Goal: Complete application form

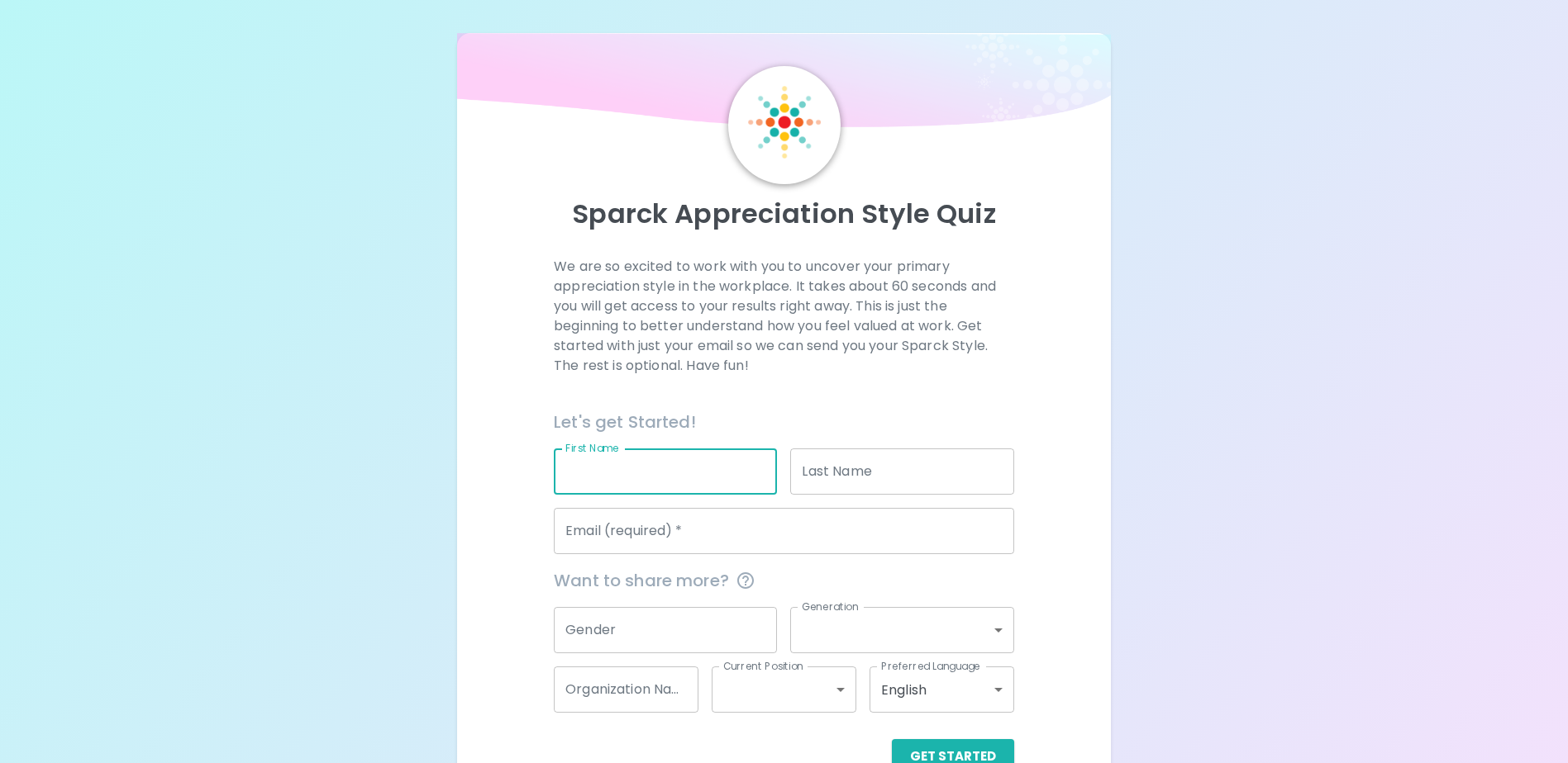
click at [652, 477] on input "First Name" at bounding box center [665, 471] width 223 height 46
type input "Solange"
type input "[PERSON_NAME]"
type input "[EMAIL_ADDRESS][DOMAIN_NAME]"
type input "Canadian Environmental Assessment Agency"
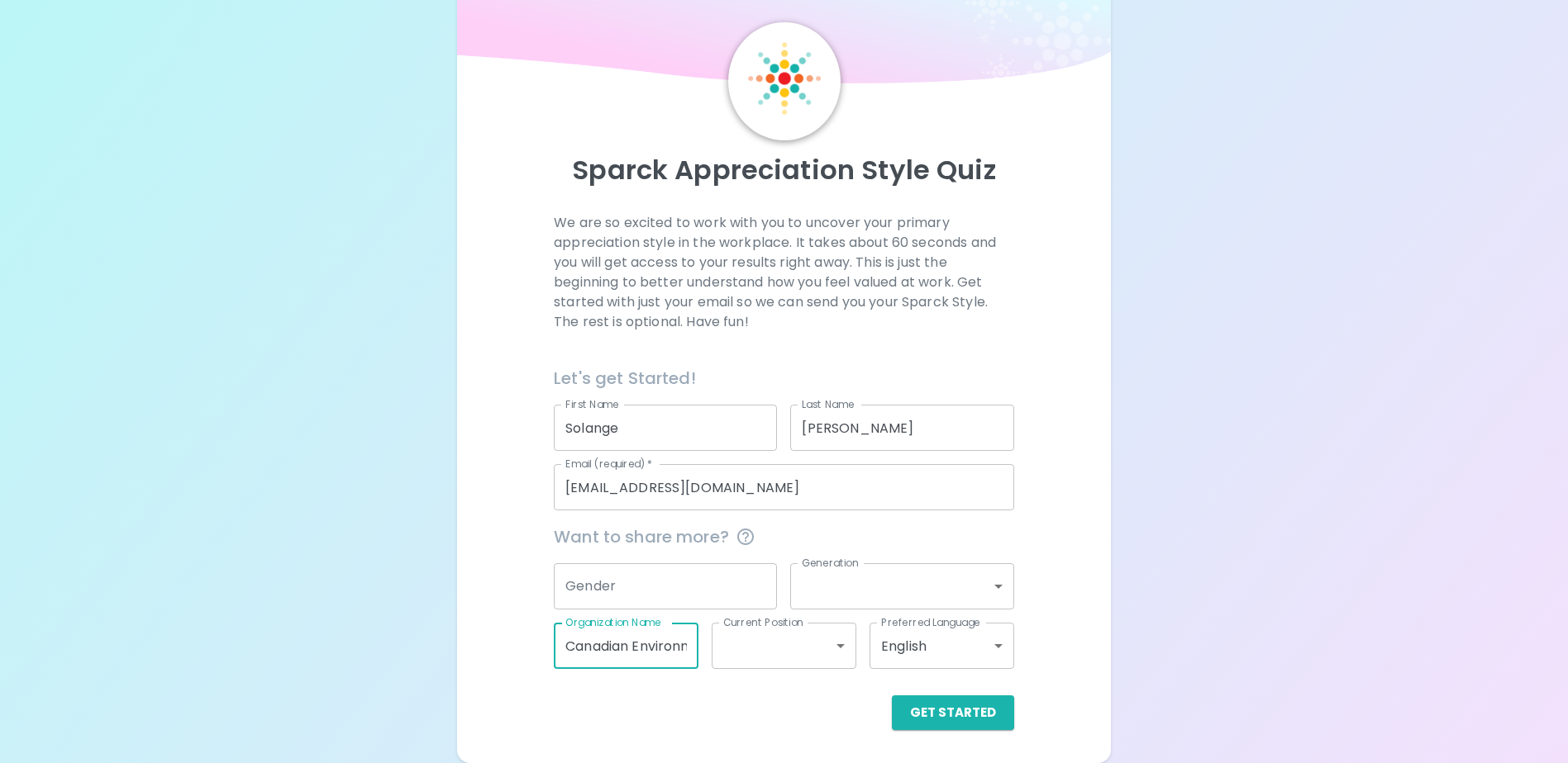
scroll to position [0, 185]
drag, startPoint x: 561, startPoint y: 647, endPoint x: 956, endPoint y: 637, distance: 395.1
click at [956, 637] on div "Want to share more? Gender Gender Generation ​ Generation Organization Name Can…" at bounding box center [777, 590] width 474 height 159
click at [959, 720] on button "Get Started" at bounding box center [953, 712] width 123 height 34
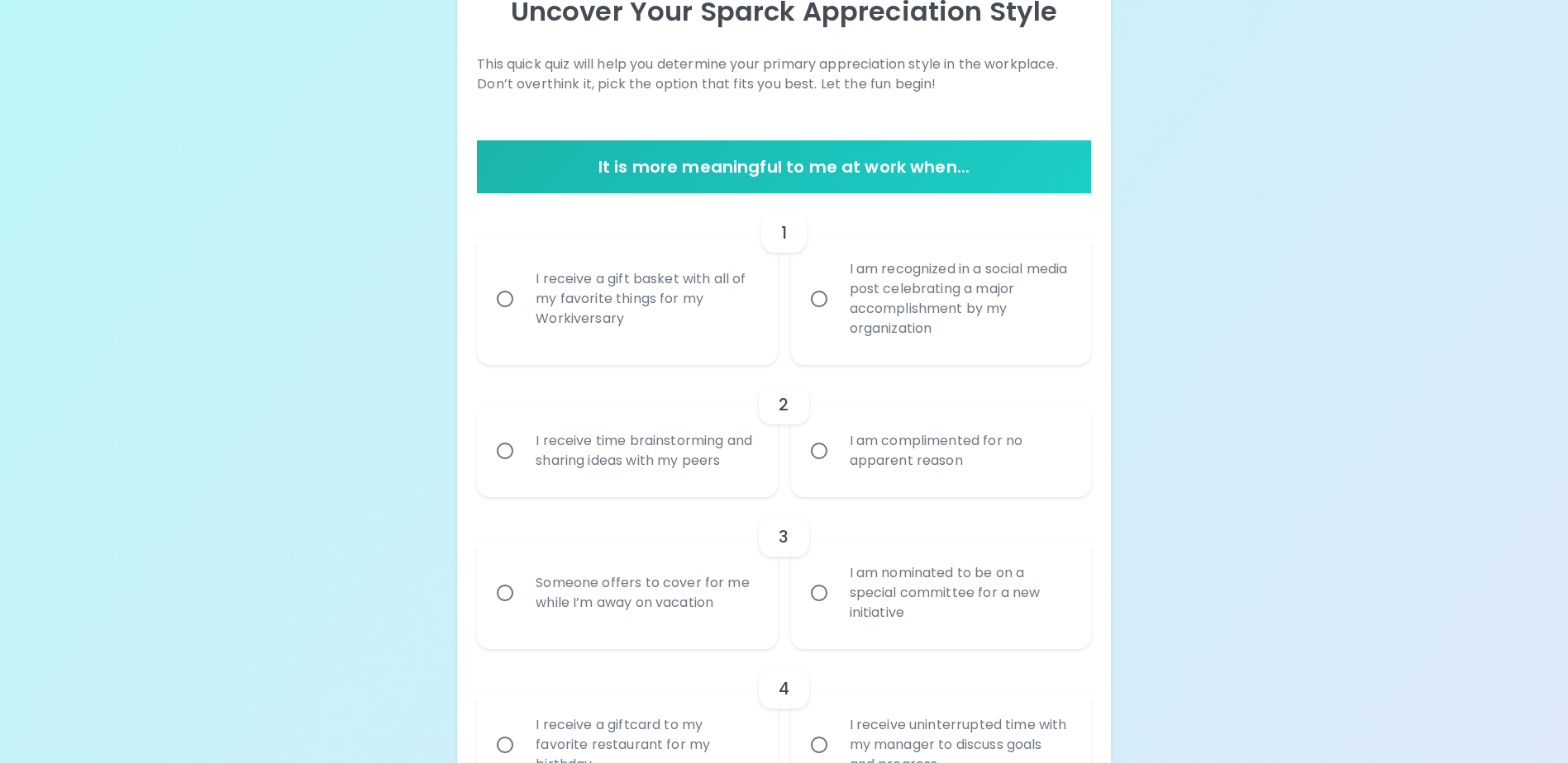
scroll to position [209, 0]
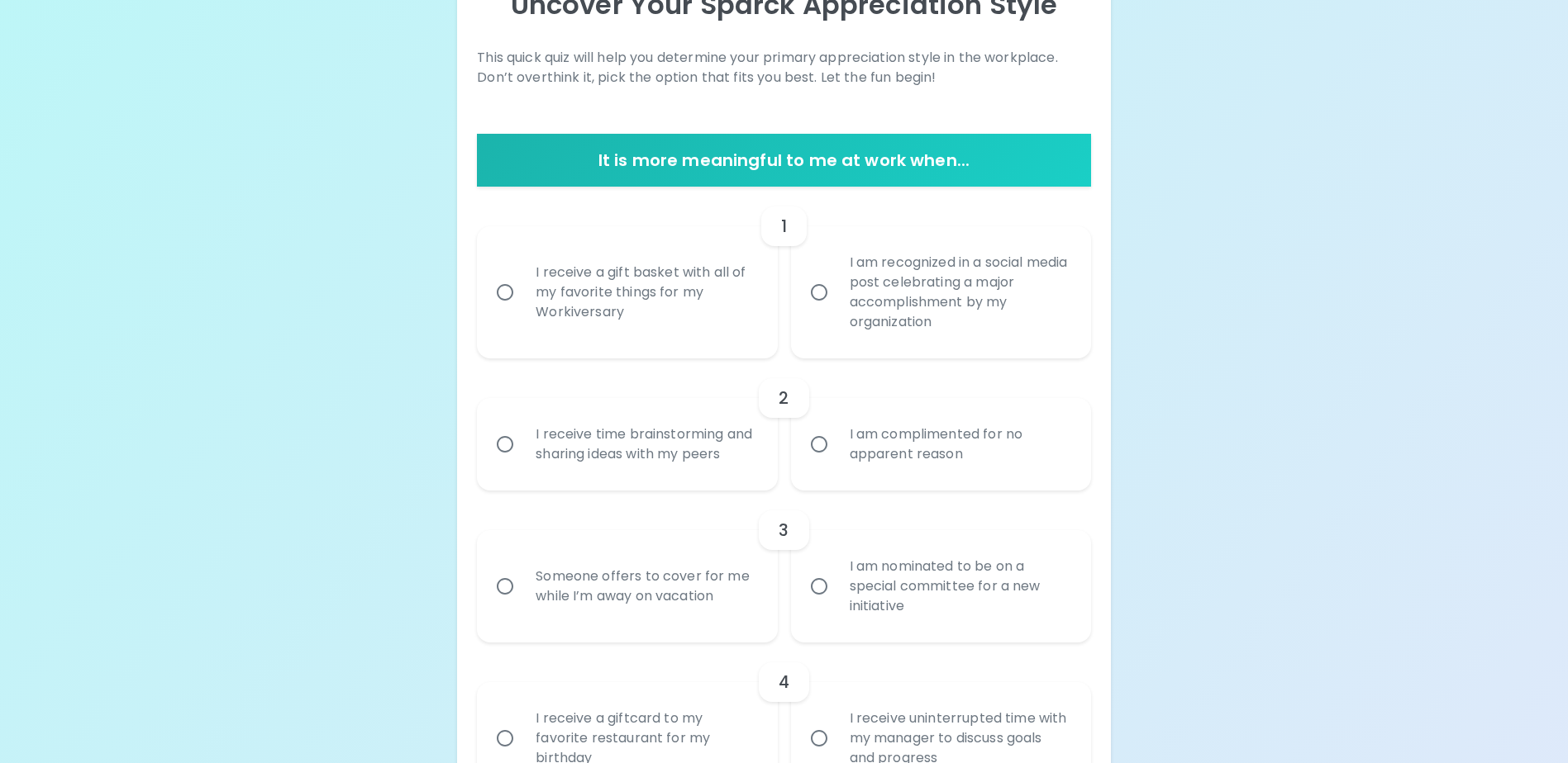
click at [578, 300] on div "I receive a gift basket with all of my favorite things for my Workiversary" at bounding box center [645, 292] width 245 height 99
click at [522, 300] on input "I receive a gift basket with all of my favorite things for my Workiversary" at bounding box center [504, 292] width 34 height 34
radio input "true"
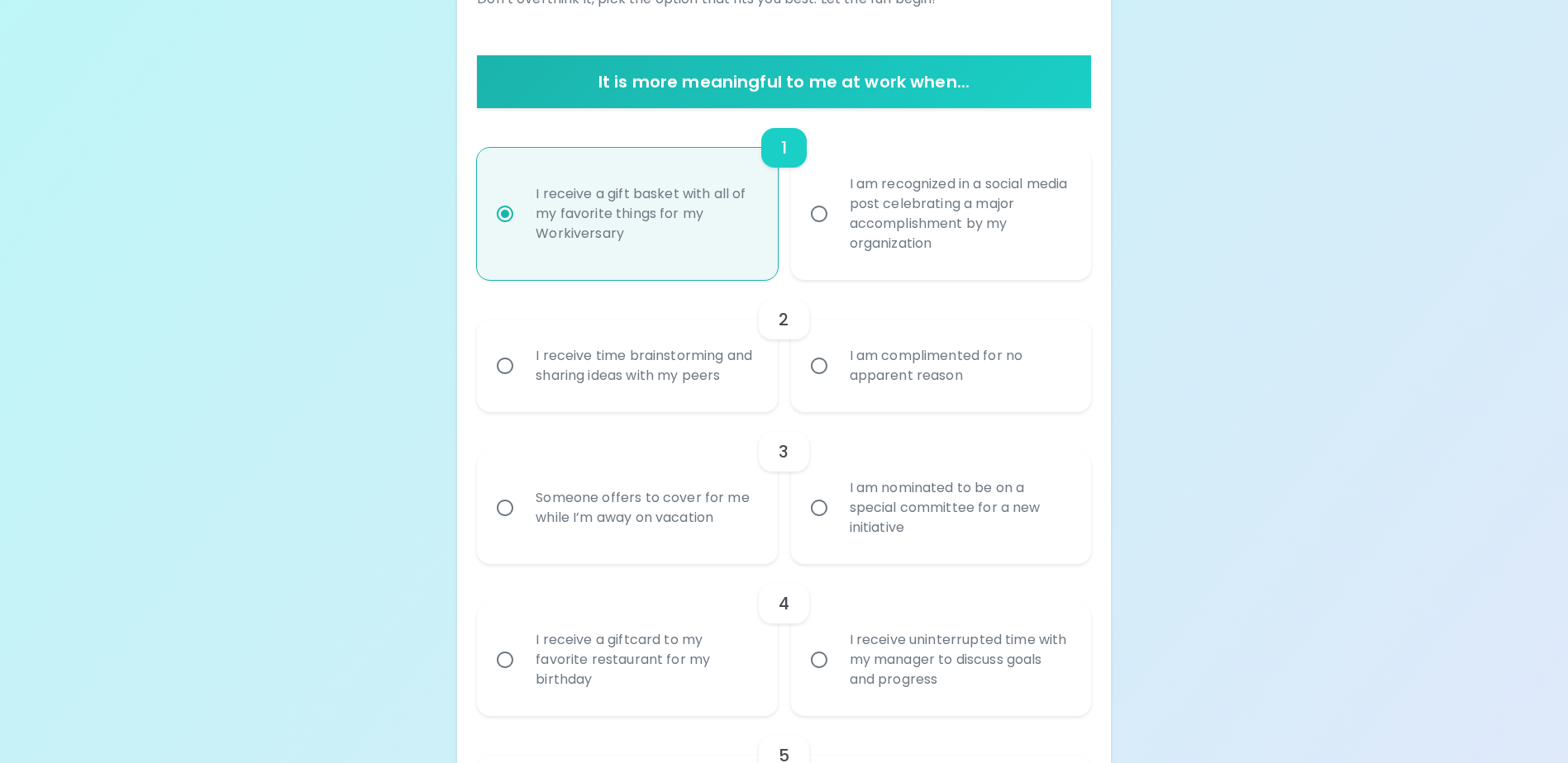
scroll to position [341, 0]
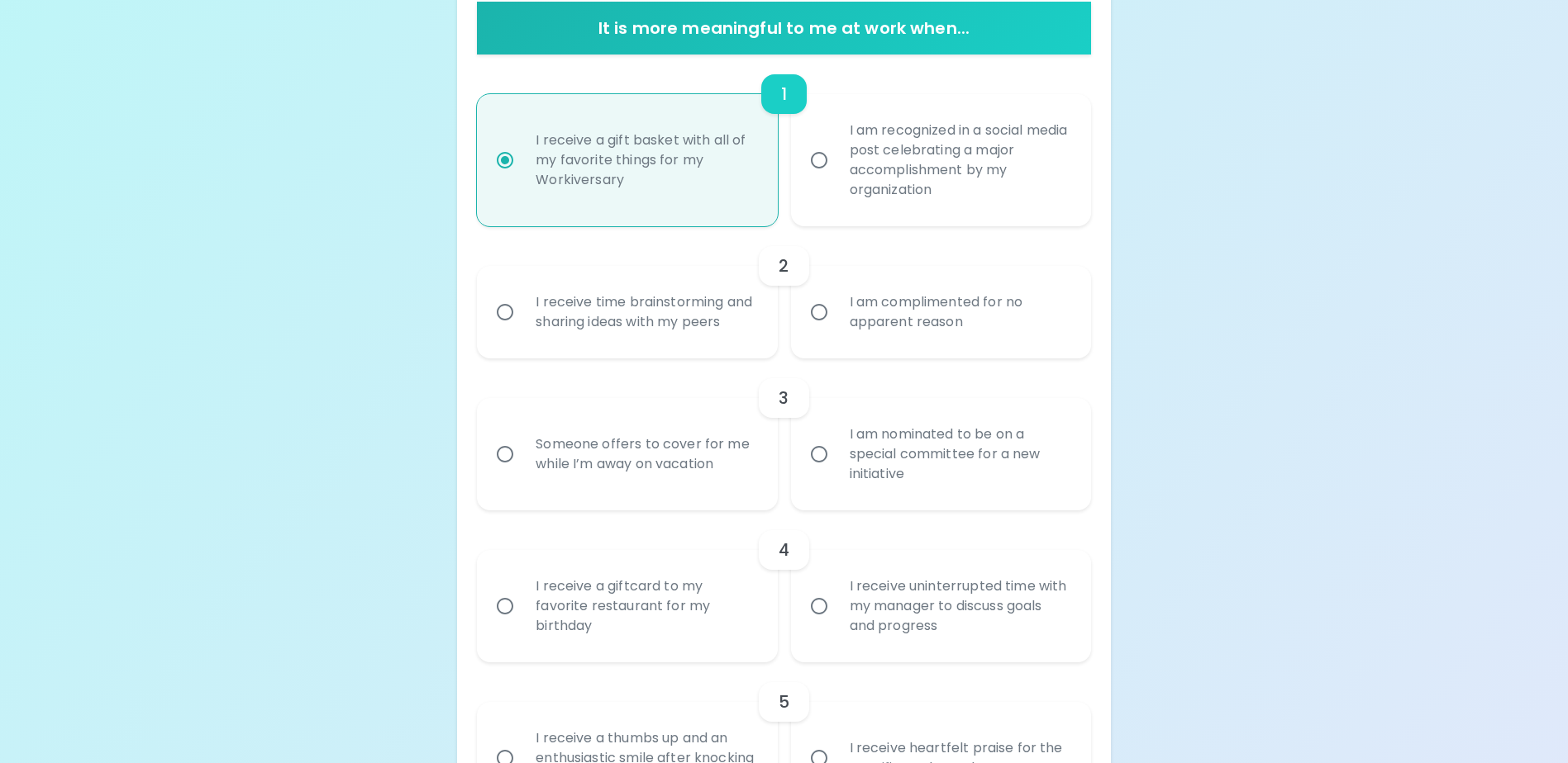
click at [857, 328] on div "I am complimented for no apparent reason" at bounding box center [959, 312] width 245 height 79
click at [836, 328] on input "I am complimented for no apparent reason" at bounding box center [819, 312] width 34 height 34
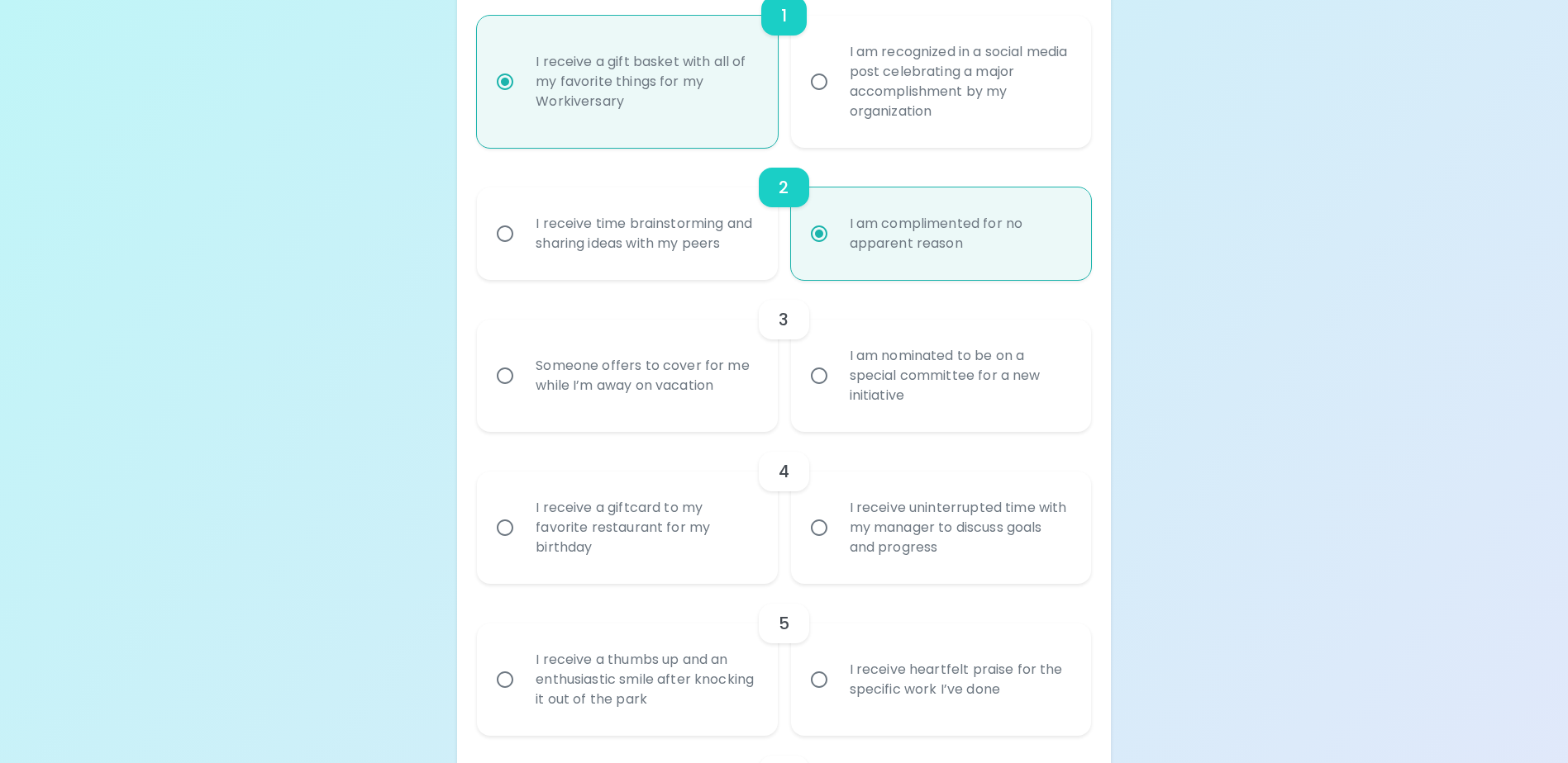
scroll to position [473, 0]
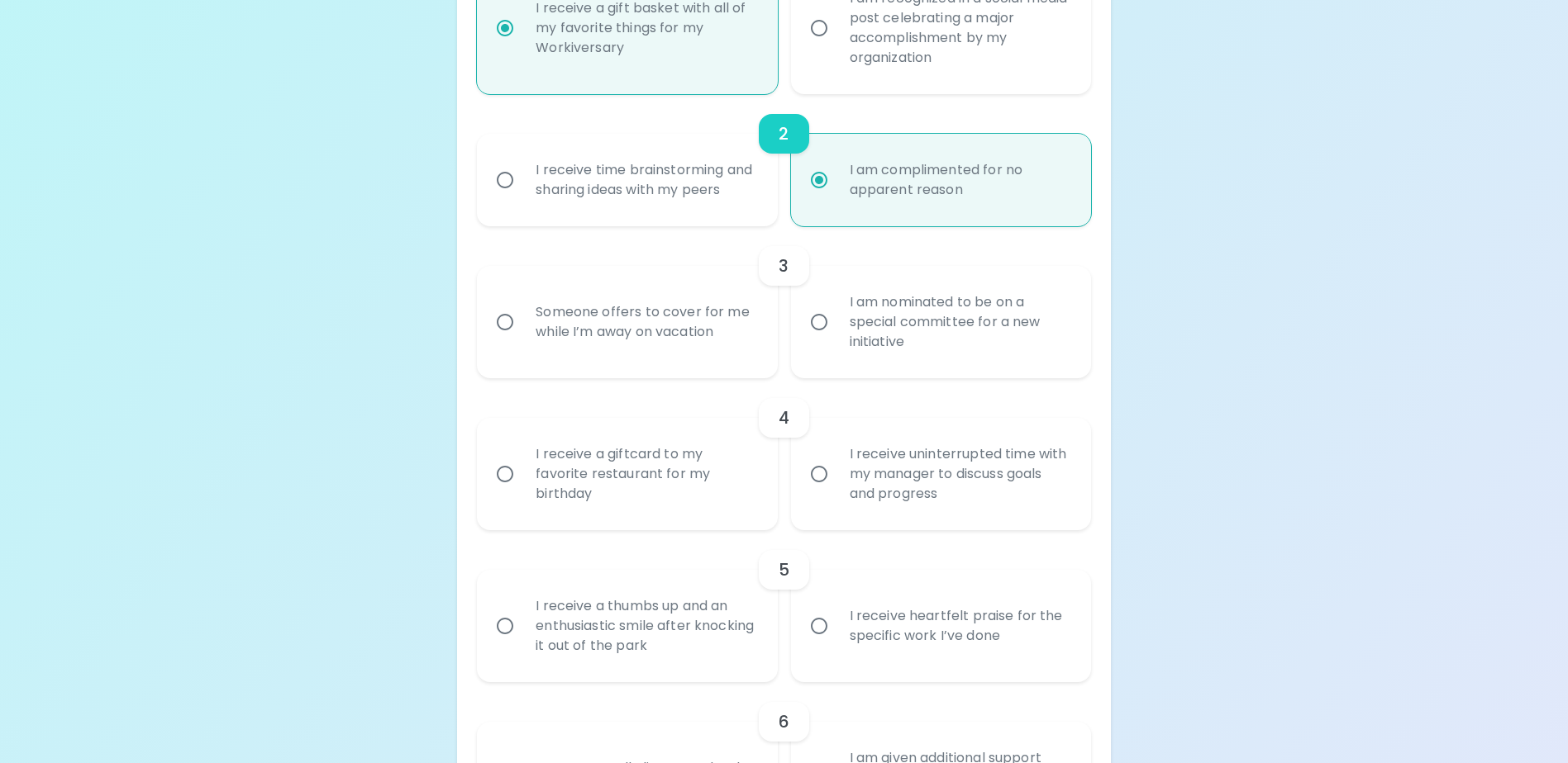
radio input "true"
click at [706, 343] on div "Someone offers to cover for me while I’m away on vacation" at bounding box center [645, 322] width 245 height 79
click at [522, 339] on input "Someone offers to cover for me while I’m away on vacation" at bounding box center [504, 322] width 34 height 34
radio input "false"
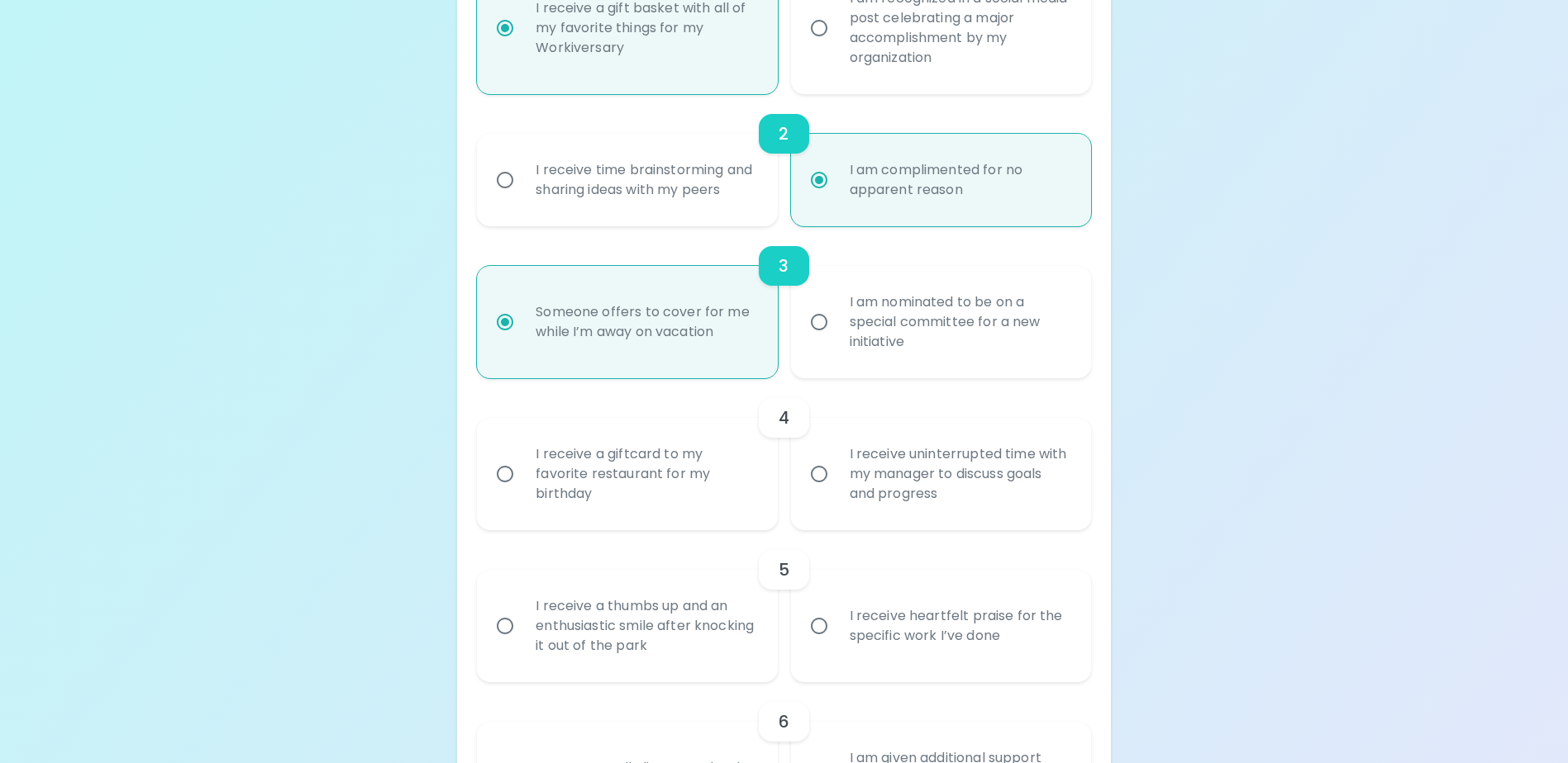
scroll to position [605, 0]
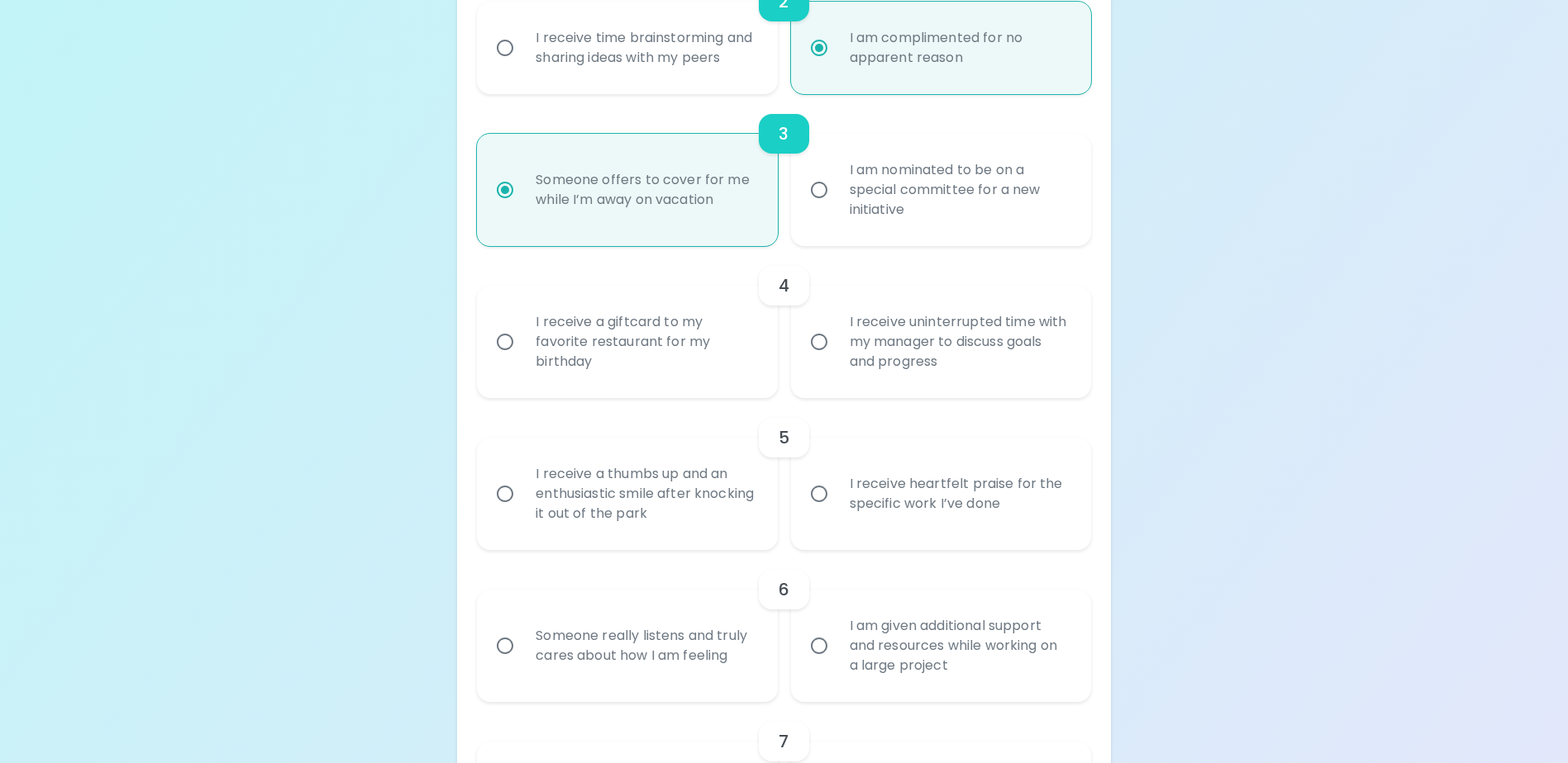
radio input "true"
click at [640, 373] on div "I receive a giftcard to my favorite restaurant for my birthday" at bounding box center [645, 342] width 245 height 99
click at [522, 359] on input "I receive a giftcard to my favorite restaurant for my birthday" at bounding box center [504, 342] width 34 height 34
radio input "false"
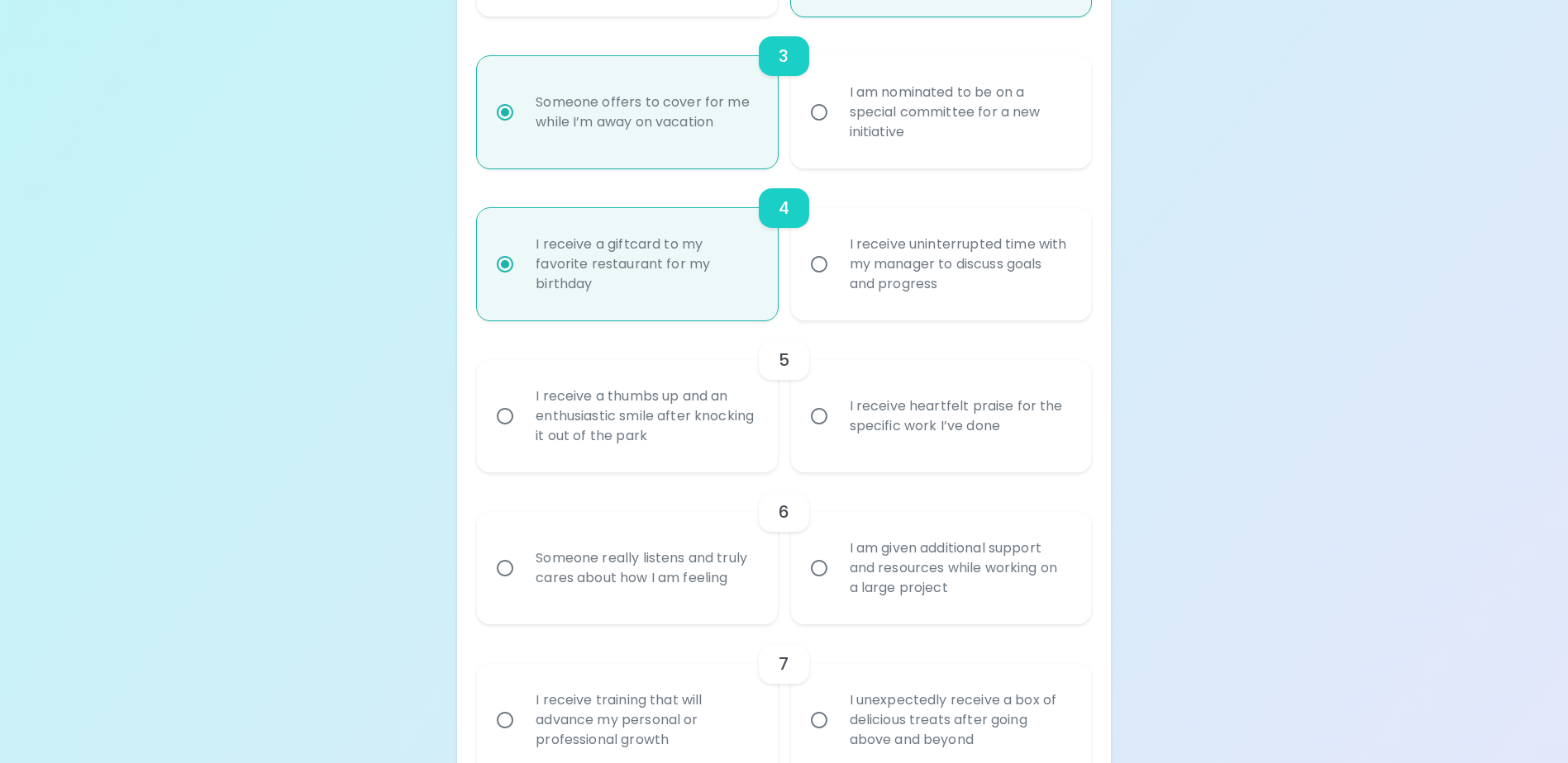
scroll to position [738, 0]
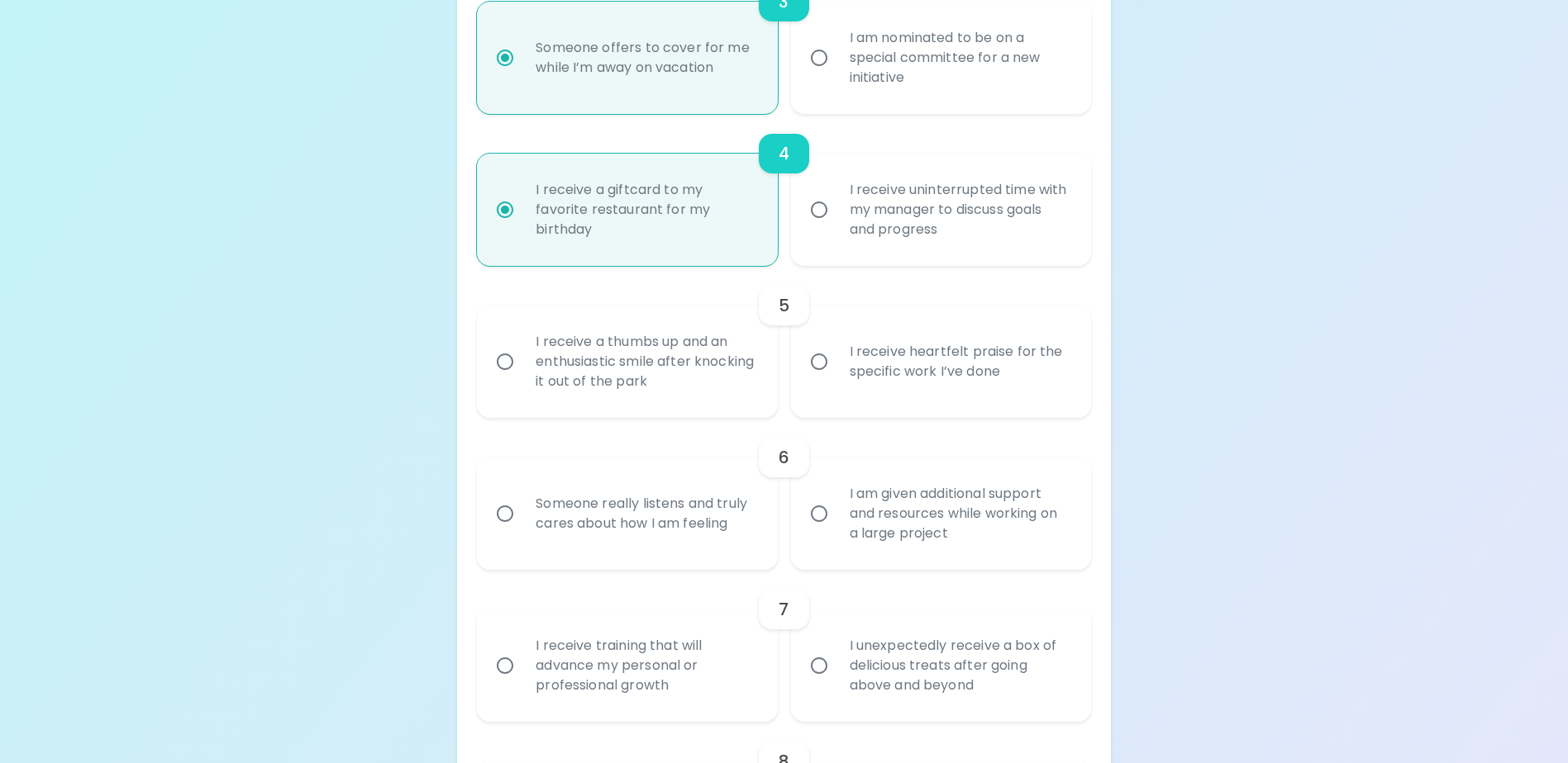
radio input "true"
click at [955, 388] on div "I receive heartfelt praise for the specific work I’ve done" at bounding box center [959, 362] width 245 height 79
click at [836, 379] on input "I receive heartfelt praise for the specific work I’ve done" at bounding box center [819, 362] width 34 height 34
radio input "false"
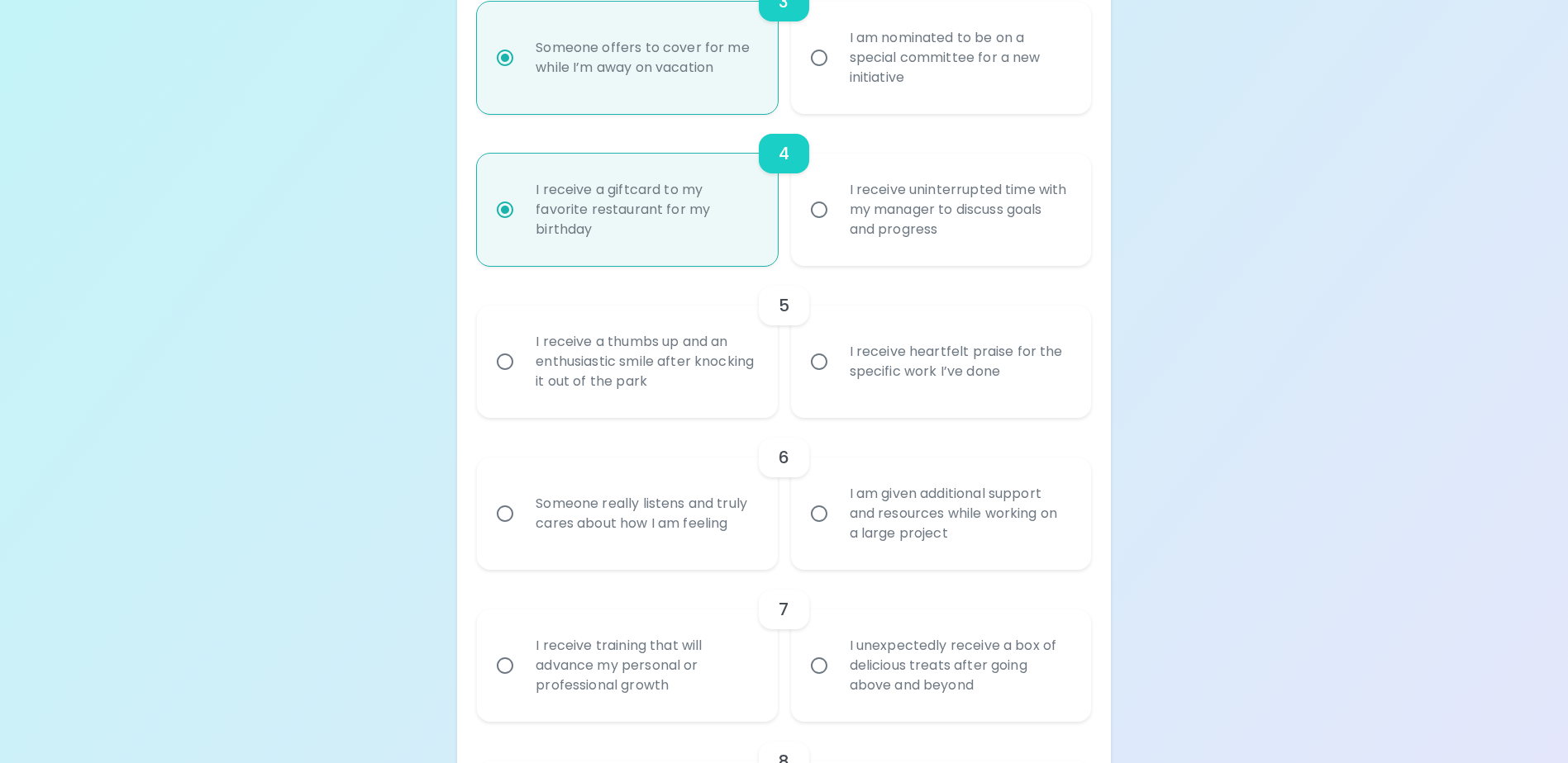
radio input "false"
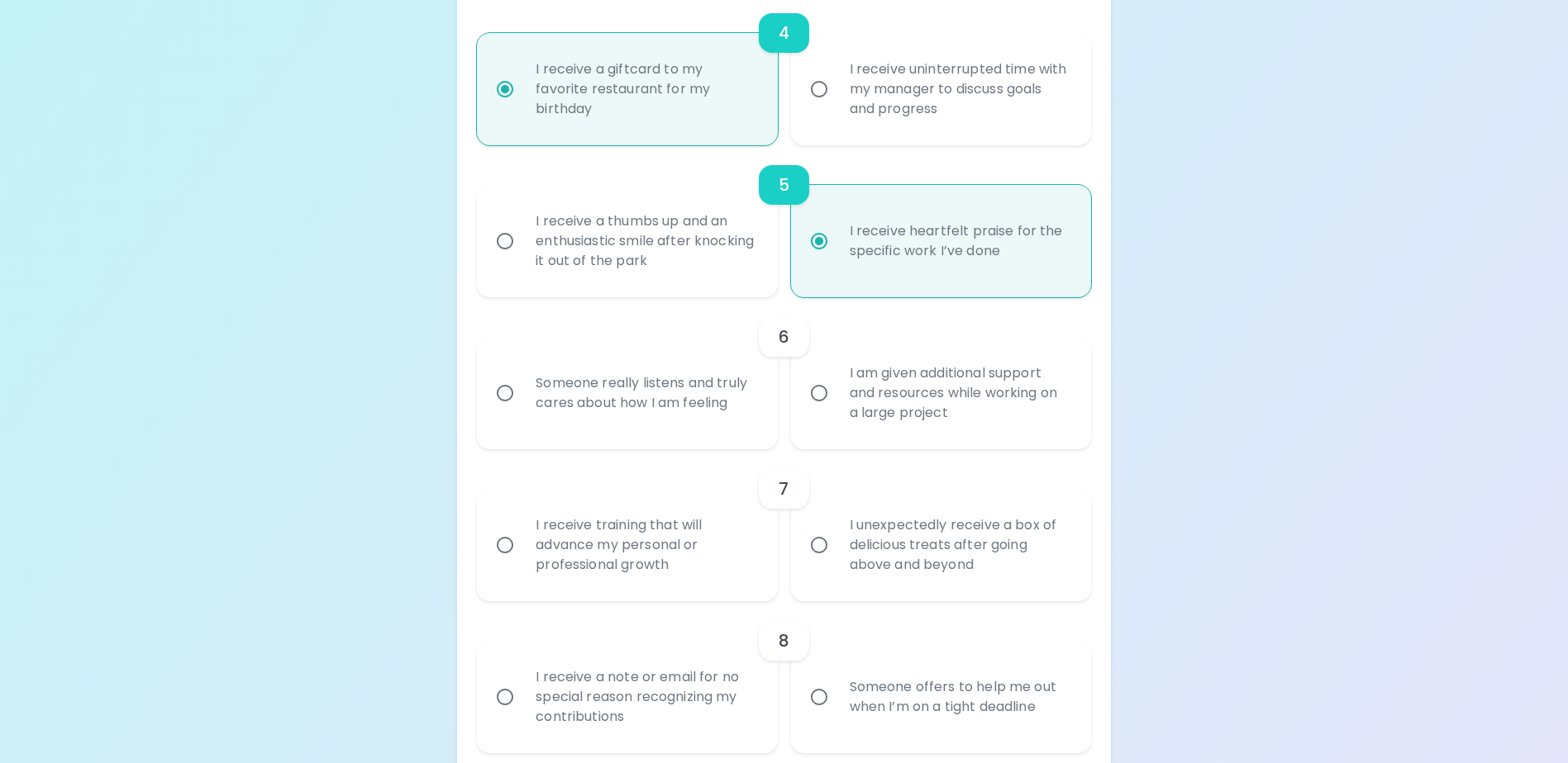
scroll to position [870, 0]
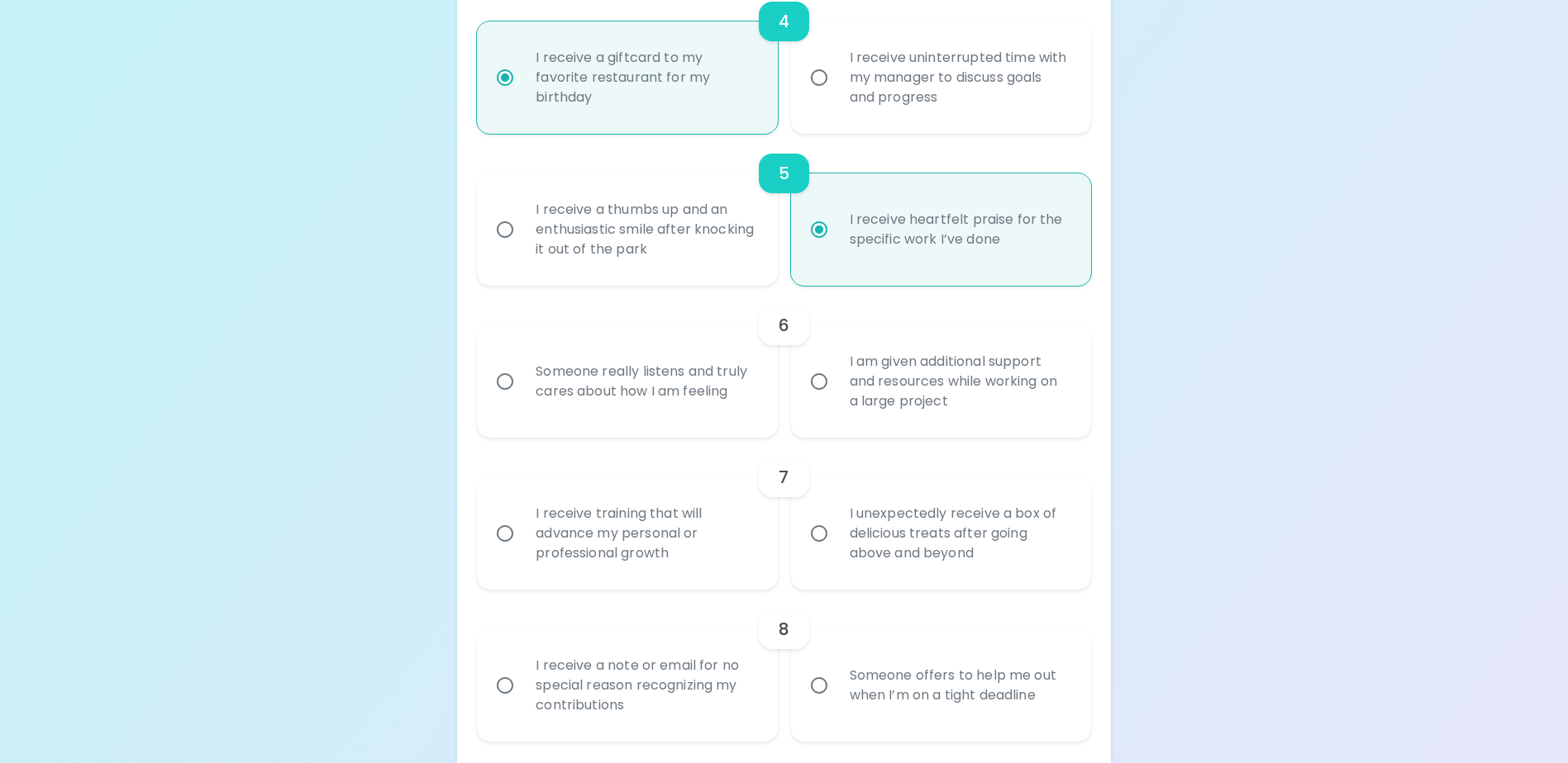
radio input "true"
click at [660, 389] on div "Someone really listens and truly cares about how I am feeling" at bounding box center [645, 382] width 245 height 79
click at [522, 389] on input "Someone really listens and truly cares about how I am feeling" at bounding box center [504, 382] width 34 height 34
radio input "false"
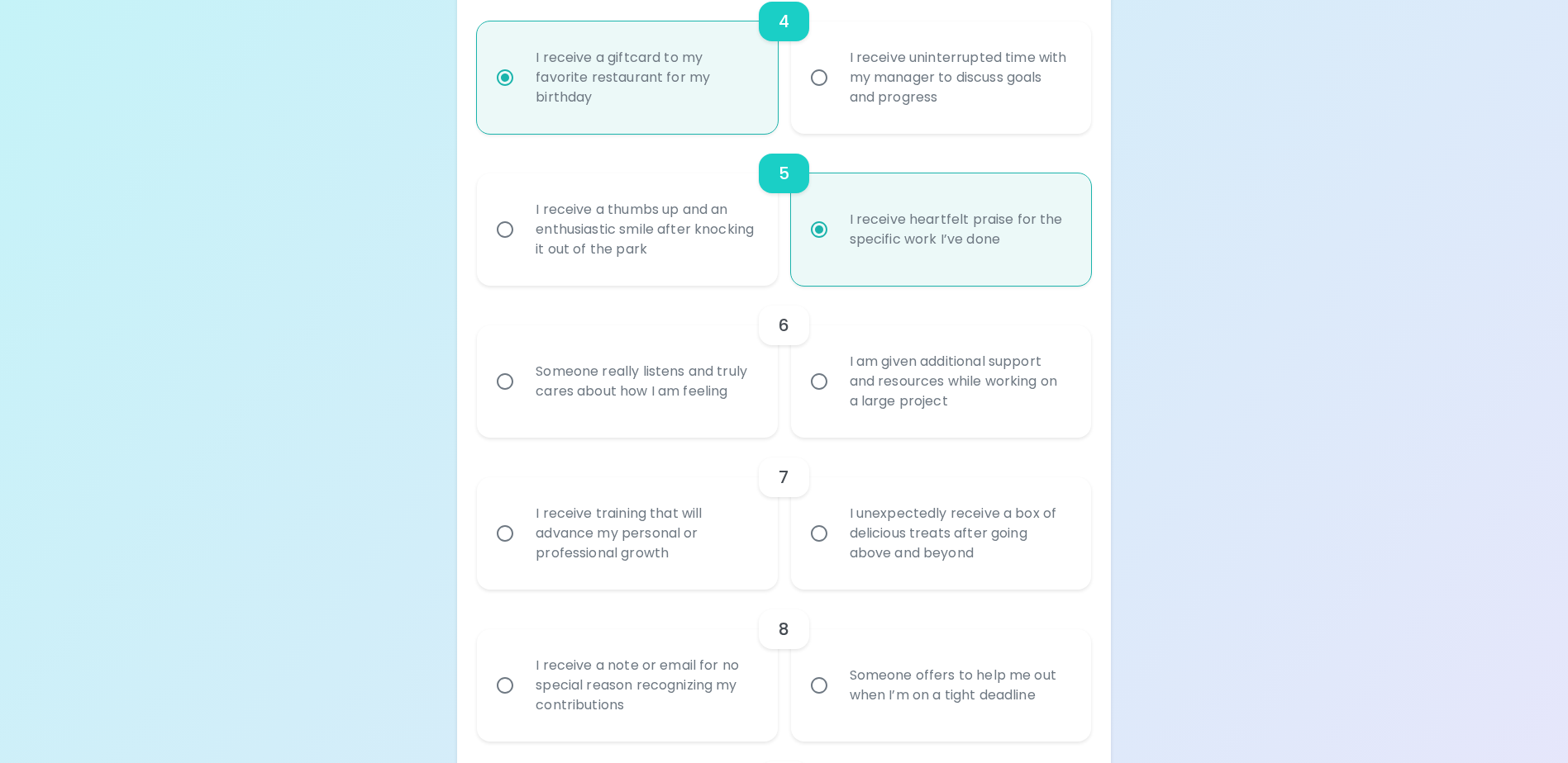
radio input "false"
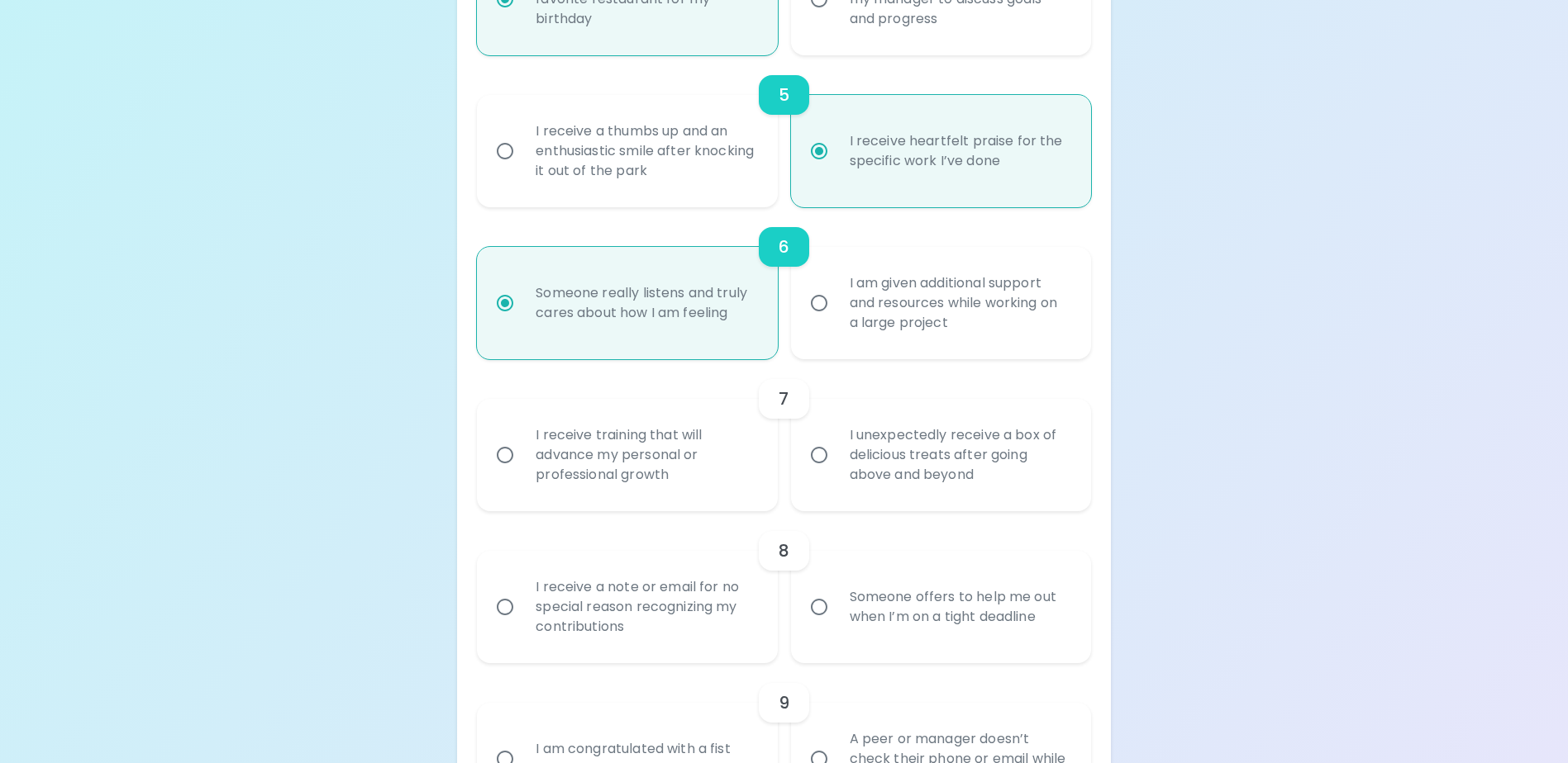
scroll to position [1002, 0]
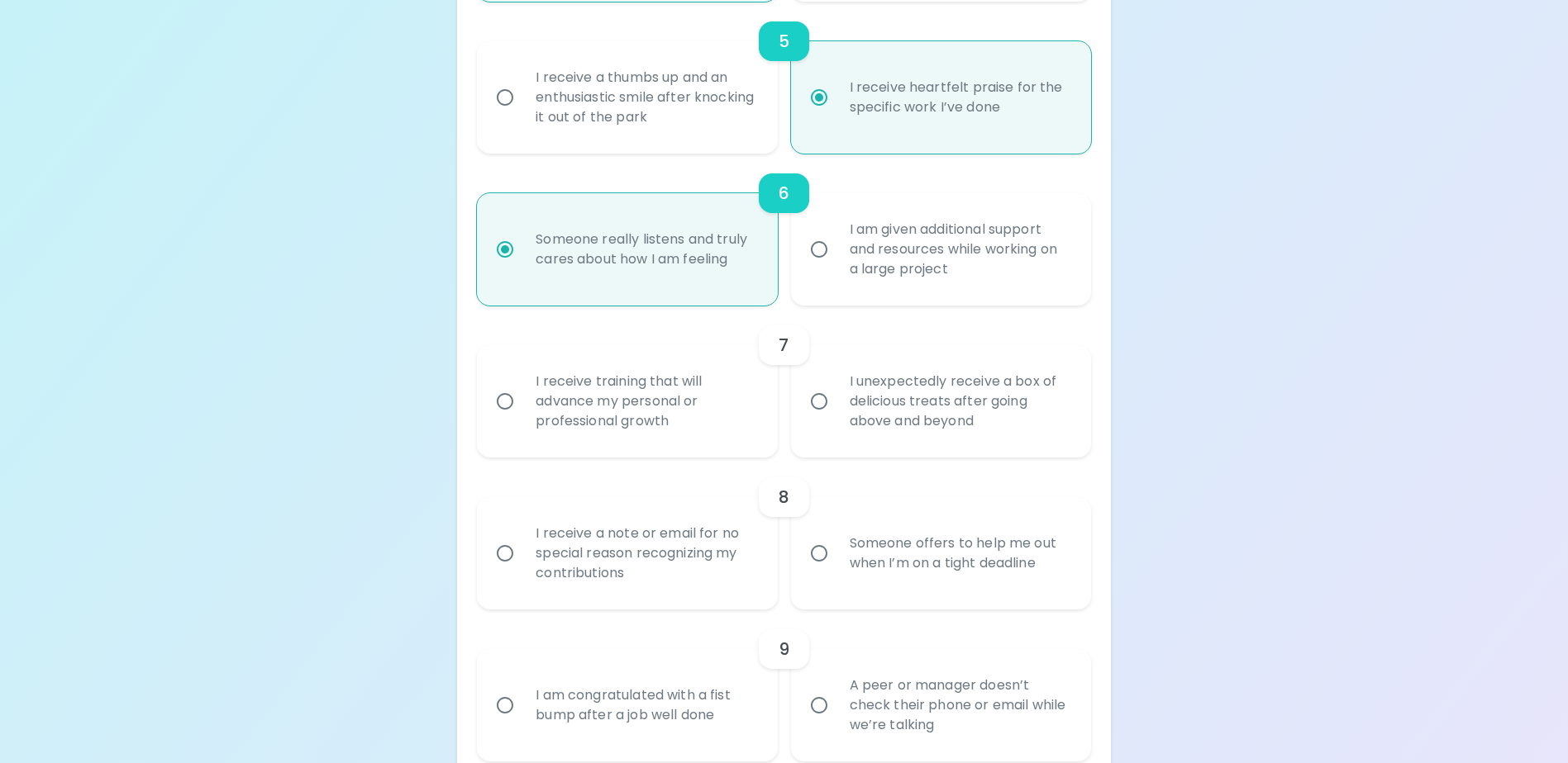
radio input "true"
click at [696, 427] on div "I receive training that will advance my personal or professional growth" at bounding box center [645, 401] width 245 height 99
click at [522, 418] on input "I receive training that will advance my personal or professional growth" at bounding box center [504, 401] width 34 height 34
radio input "false"
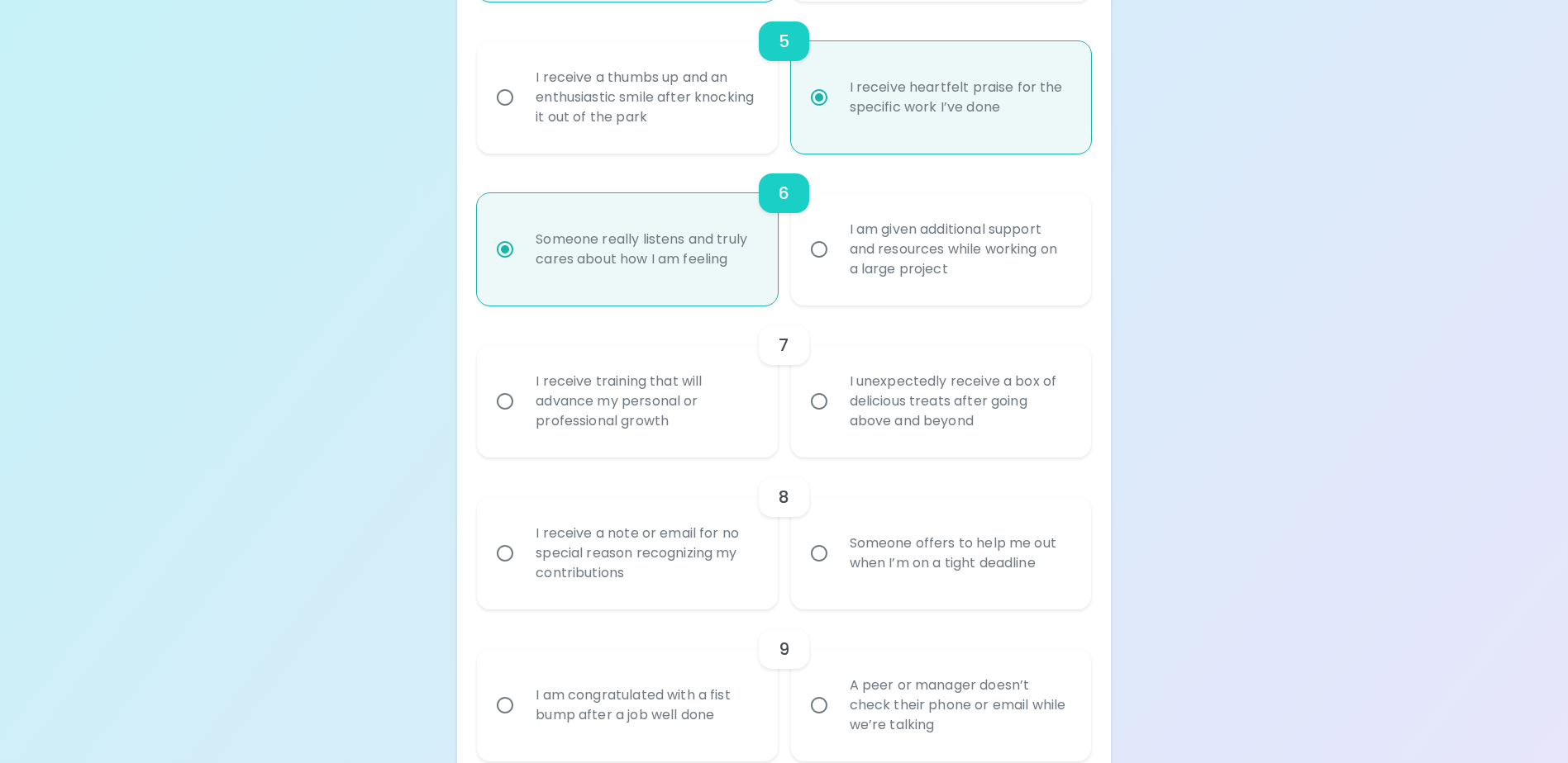
radio input "false"
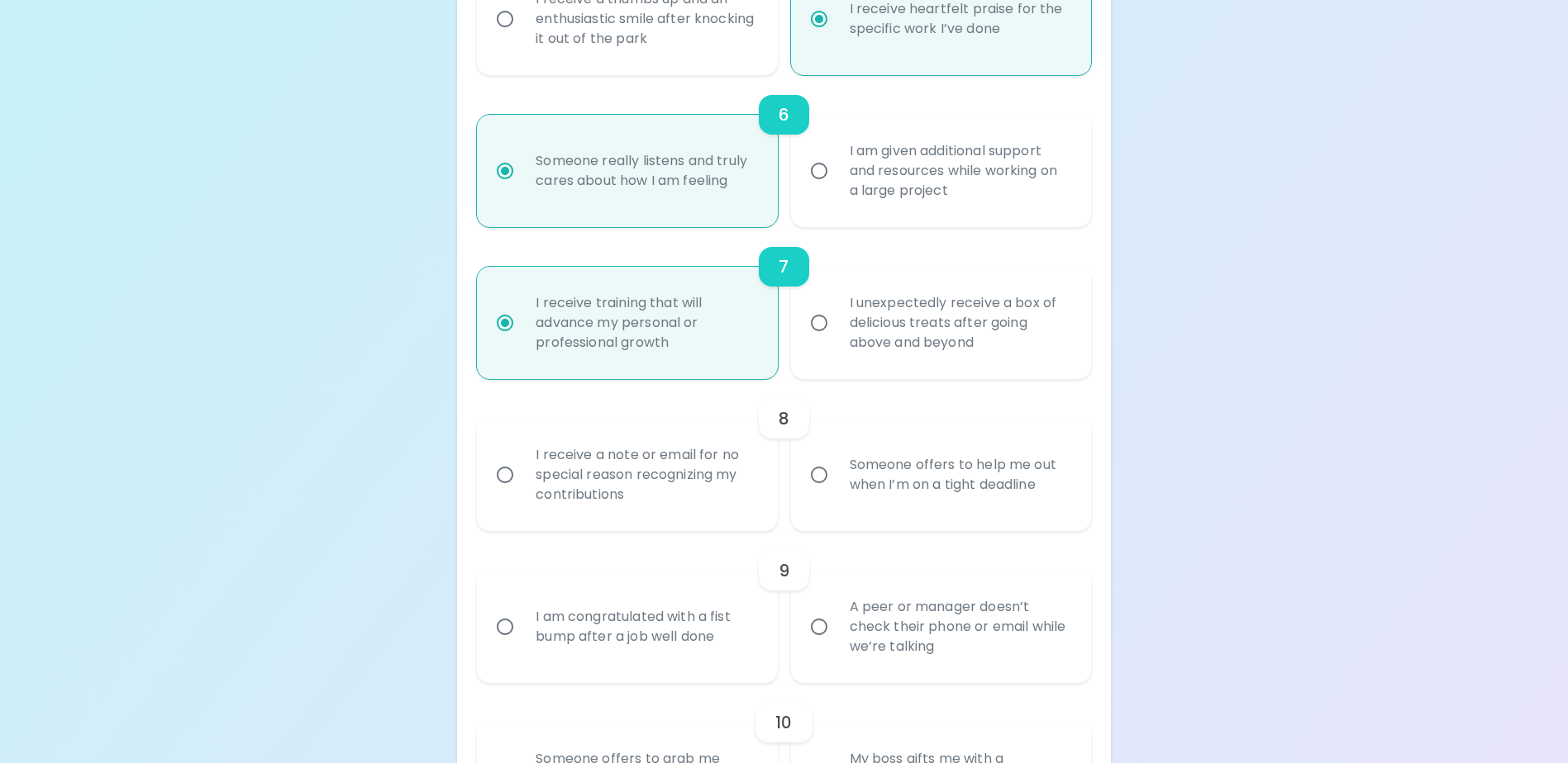
scroll to position [1135, 0]
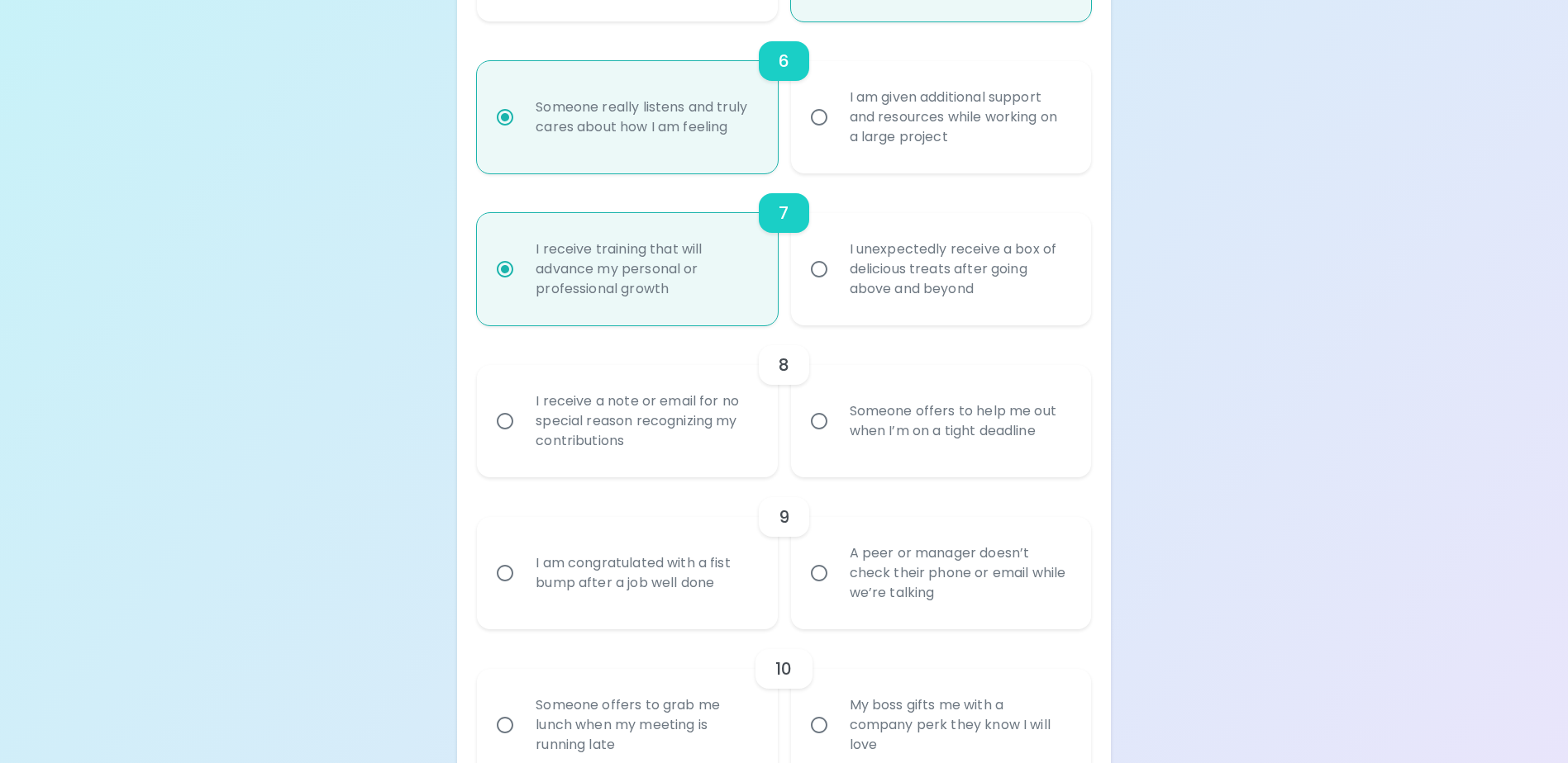
radio input "true"
click at [623, 450] on div "I receive a note or email for no special reason recognizing my contributions" at bounding box center [645, 421] width 245 height 99
click at [522, 438] on input "I receive a note or email for no special reason recognizing my contributions" at bounding box center [504, 421] width 34 height 34
radio input "false"
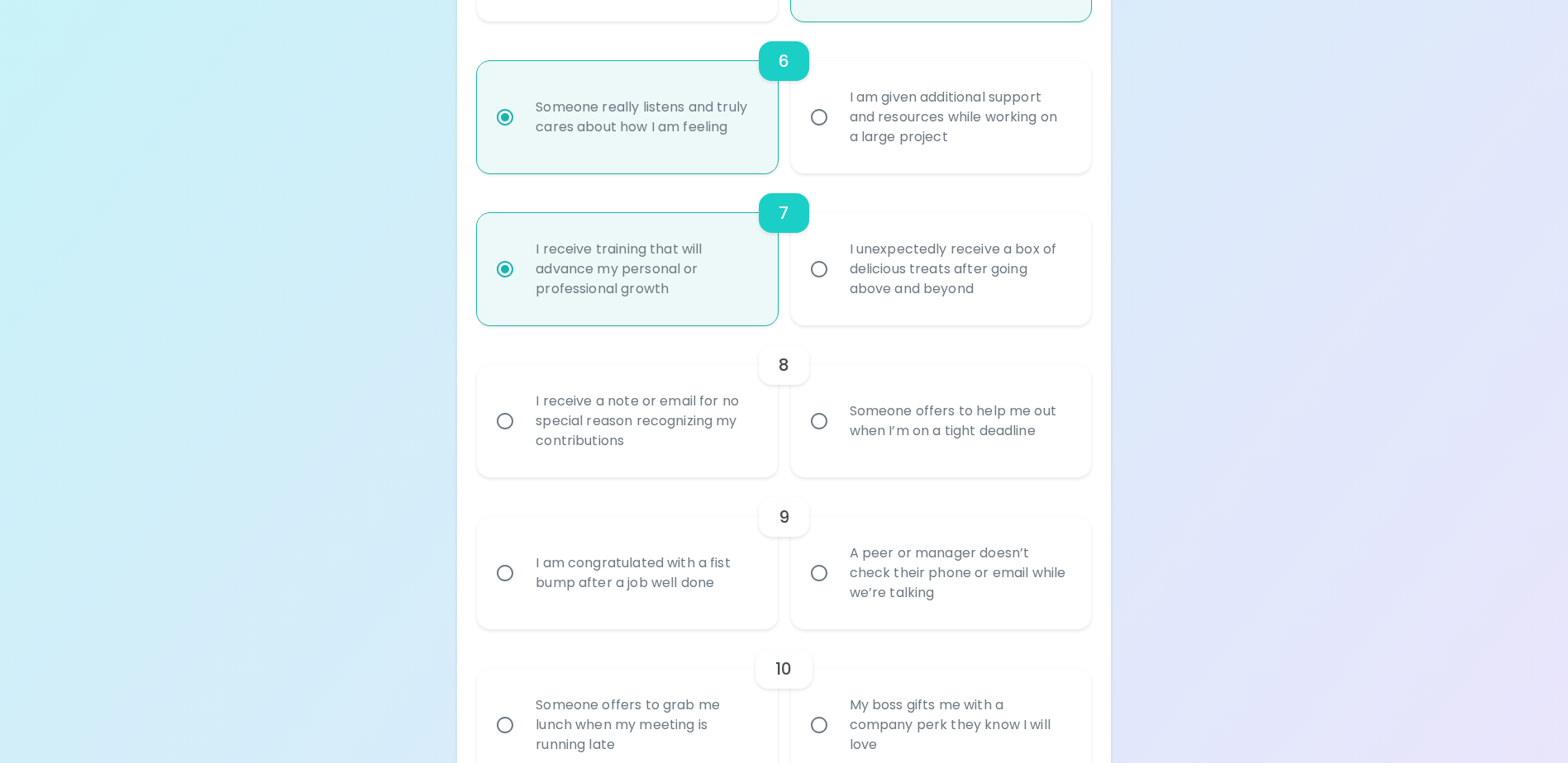
radio input "false"
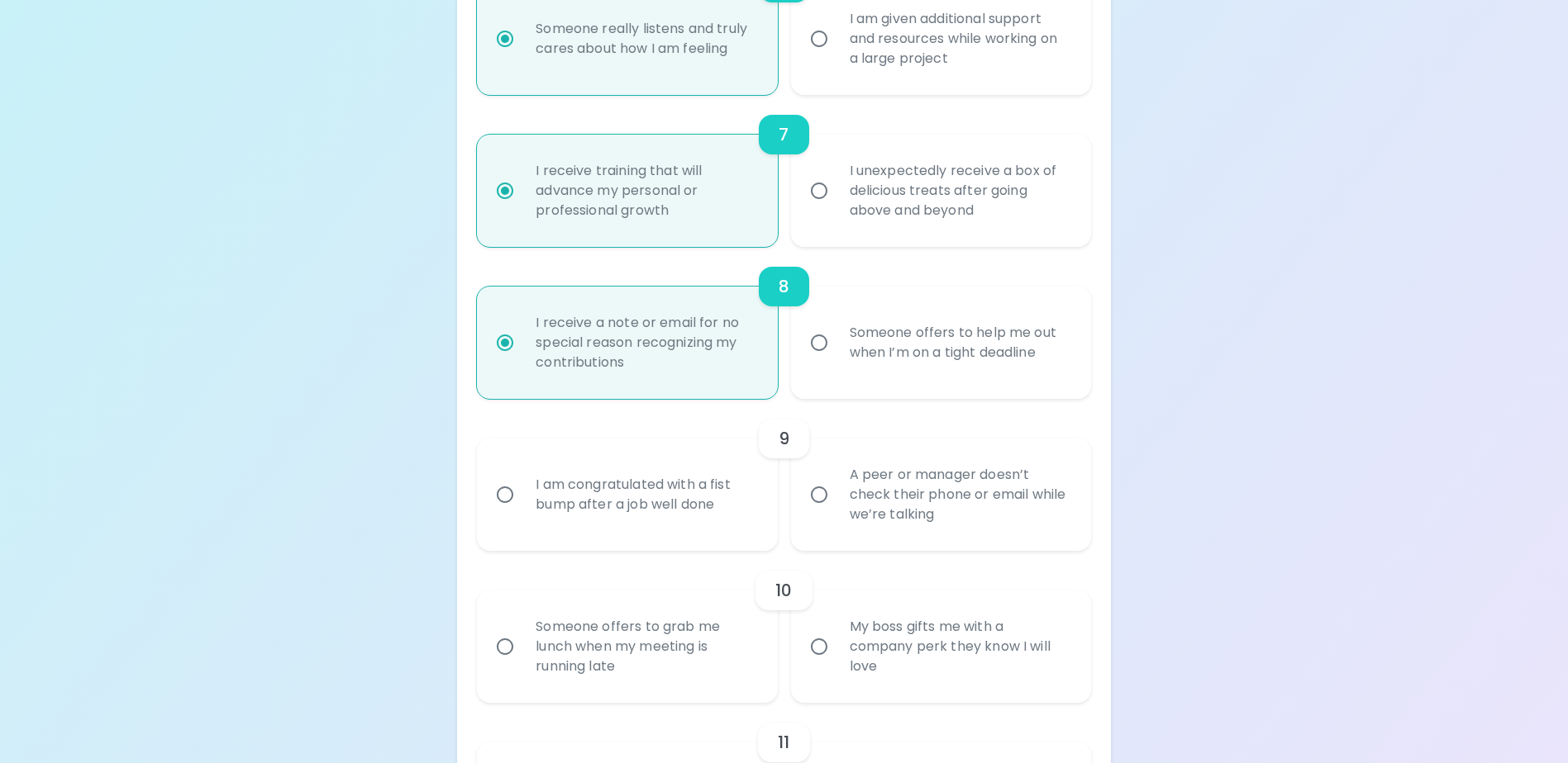
scroll to position [1266, 0]
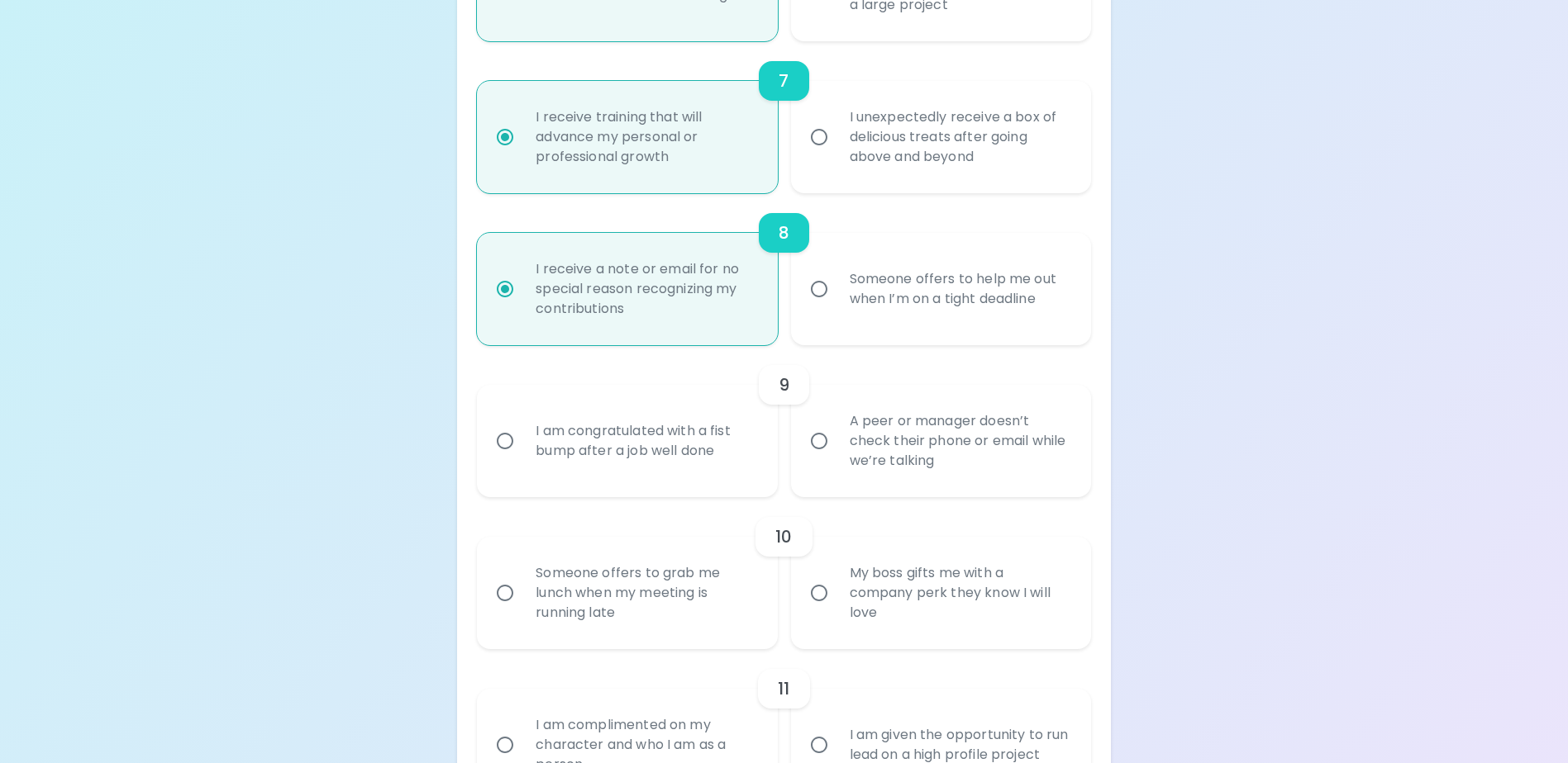
radio input "true"
click at [619, 477] on div "I am congratulated with a fist bump after a job well done" at bounding box center [645, 441] width 245 height 79
click at [522, 458] on input "I am congratulated with a fist bump after a job well done" at bounding box center [504, 441] width 34 height 34
radio input "false"
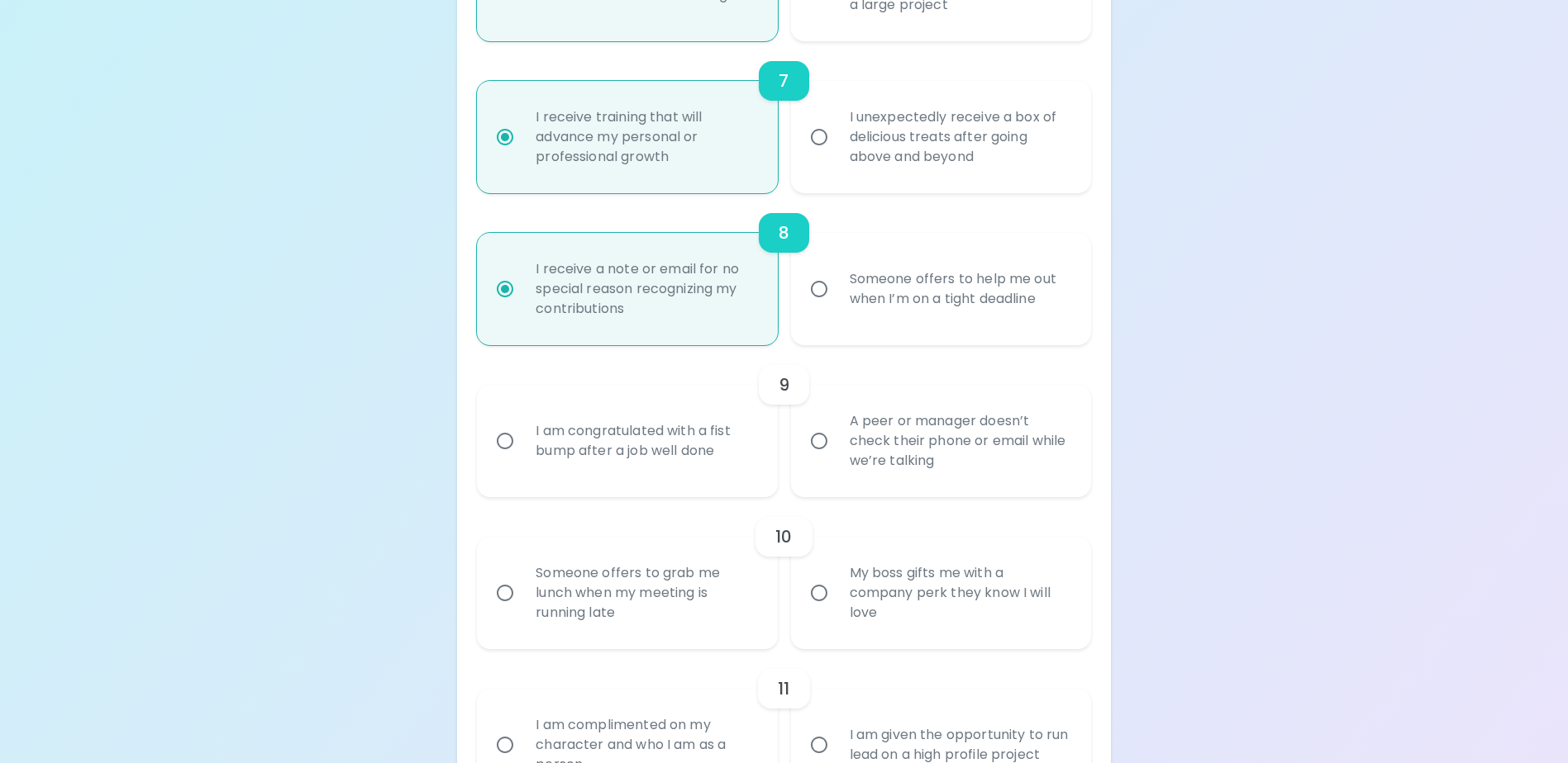
radio input "false"
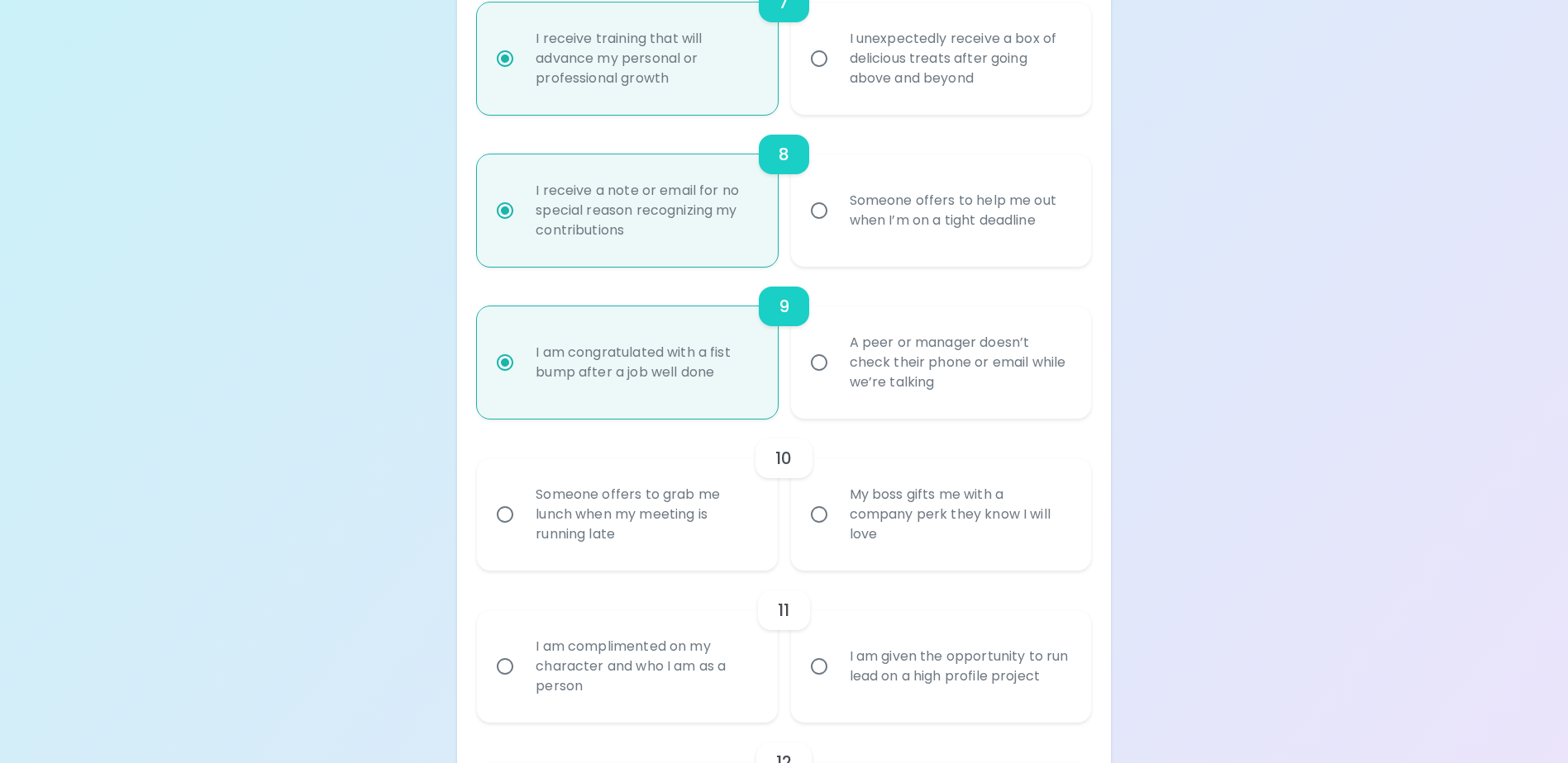
scroll to position [1399, 0]
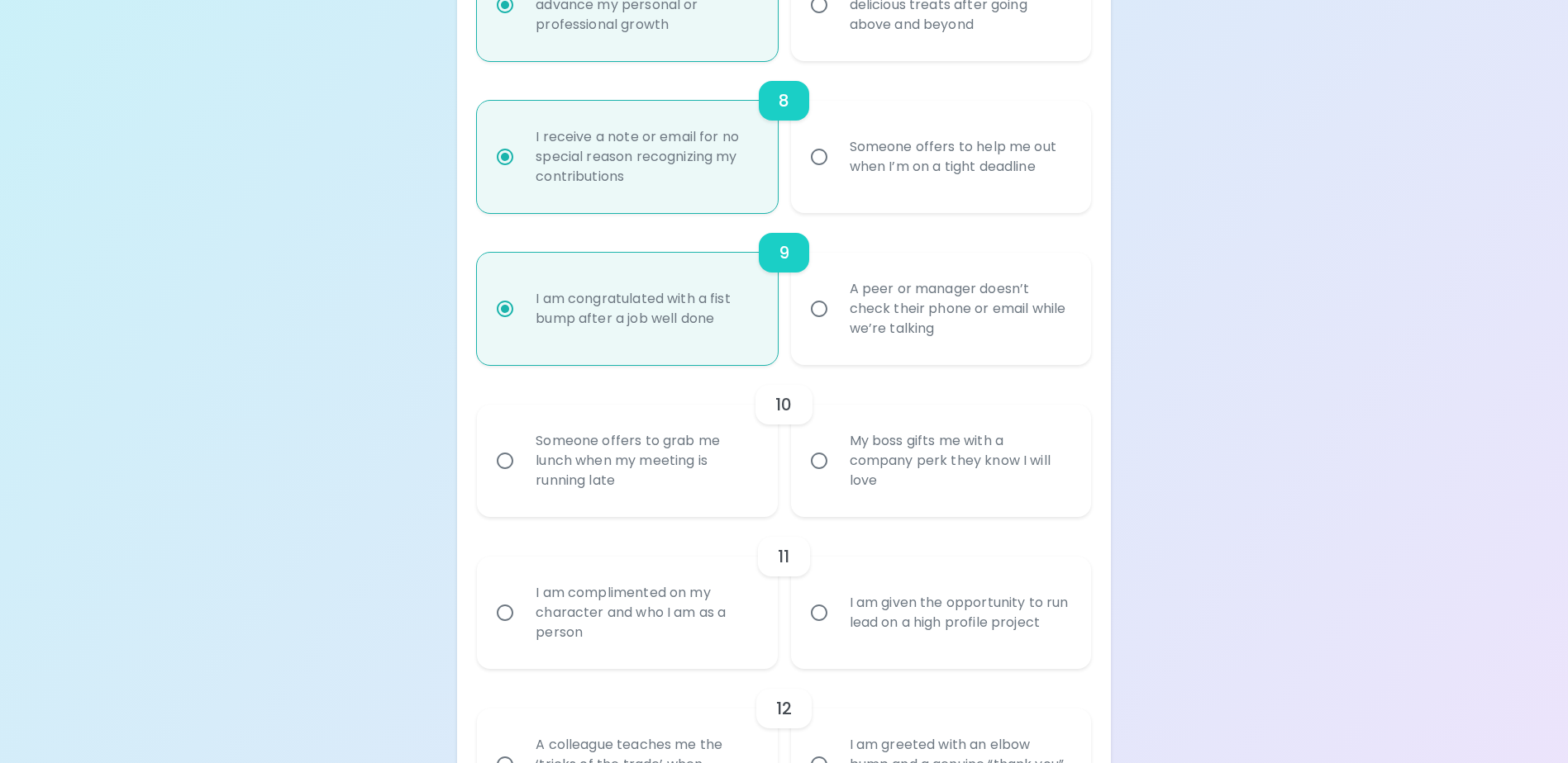
radio input "true"
click at [632, 484] on div "Someone offers to grab me lunch when my meeting is running late" at bounding box center [645, 461] width 245 height 99
click at [522, 478] on input "Someone offers to grab me lunch when my meeting is running late" at bounding box center [504, 461] width 34 height 34
radio input "false"
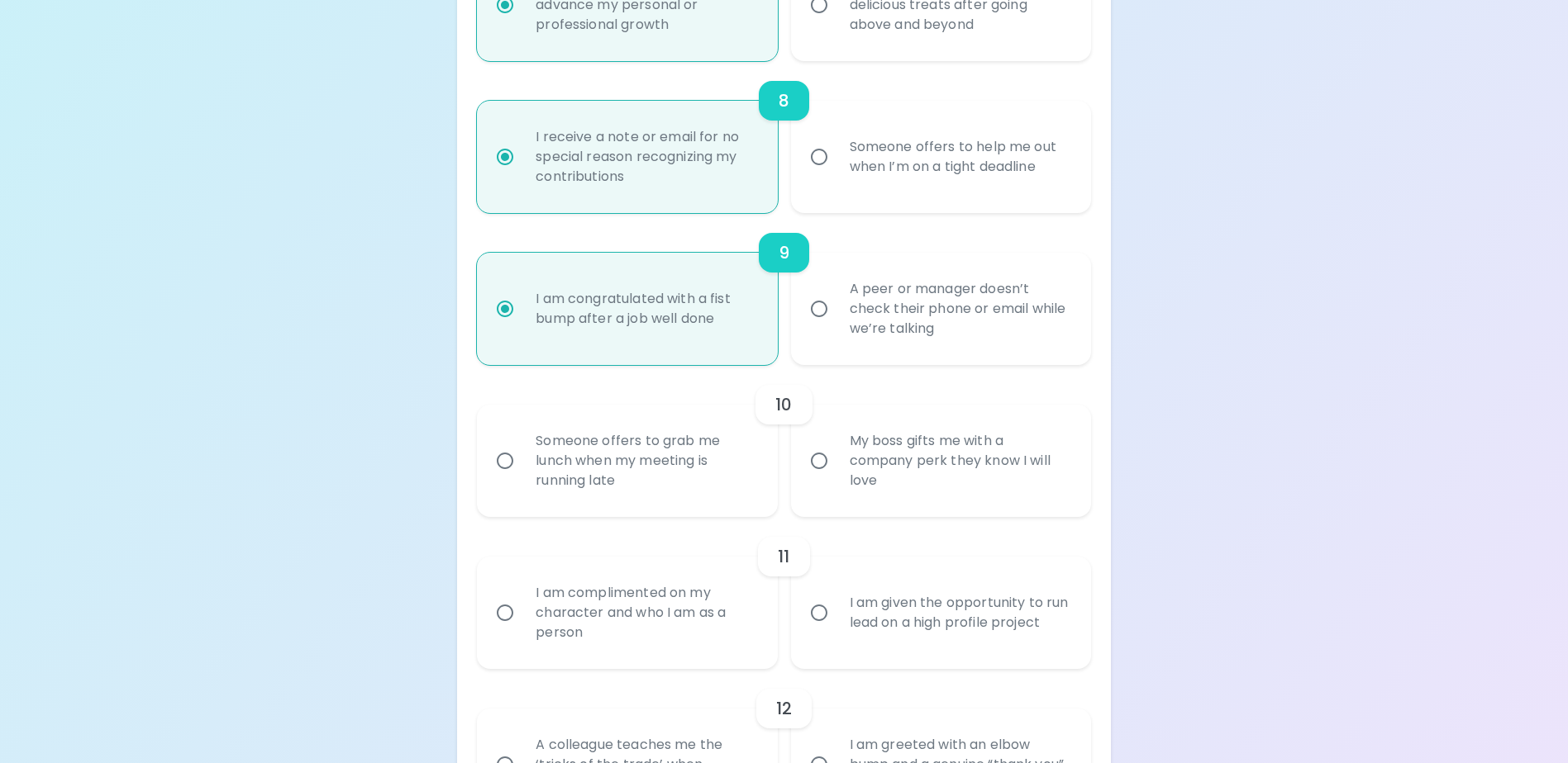
radio input "false"
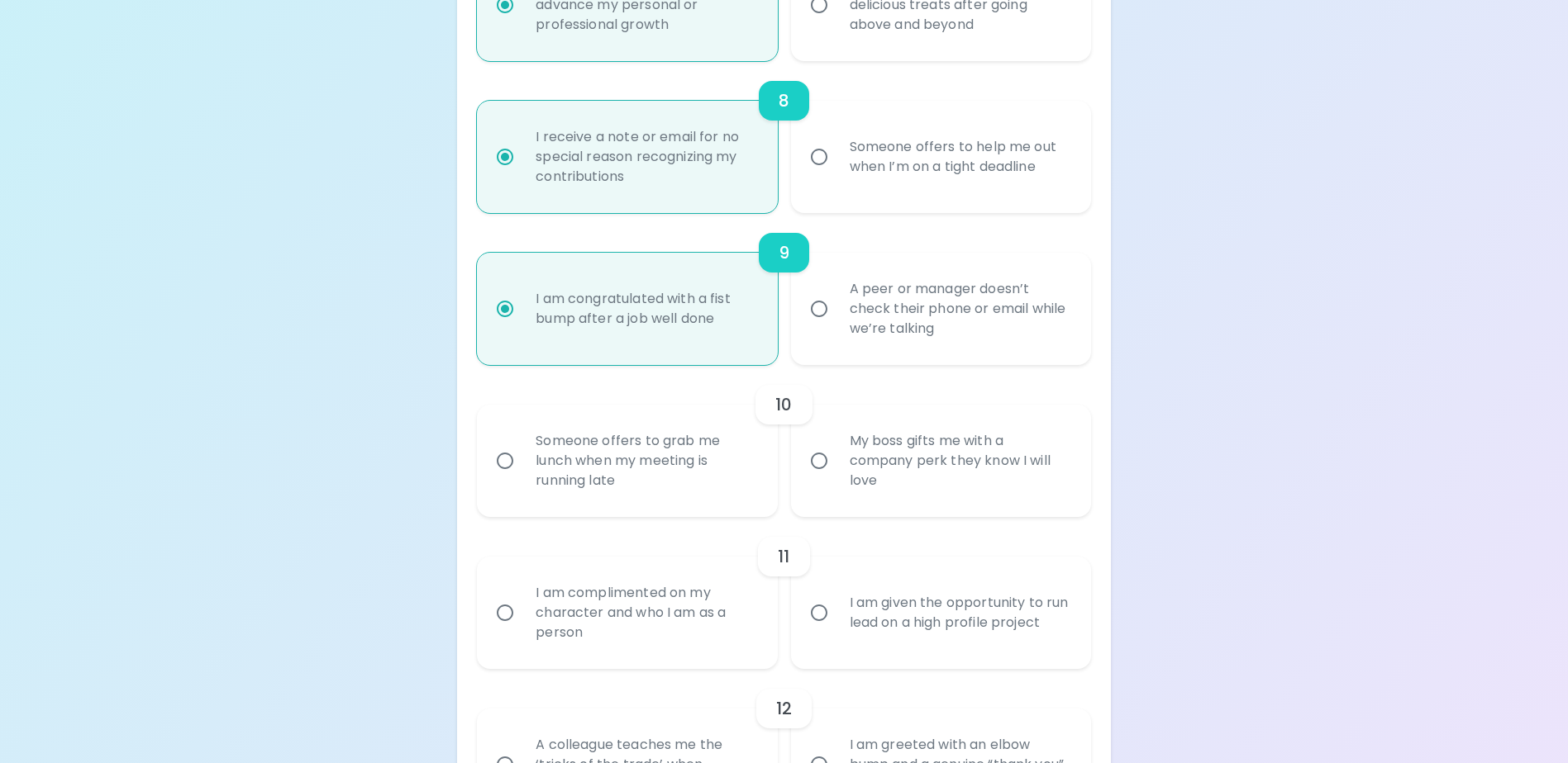
radio input "false"
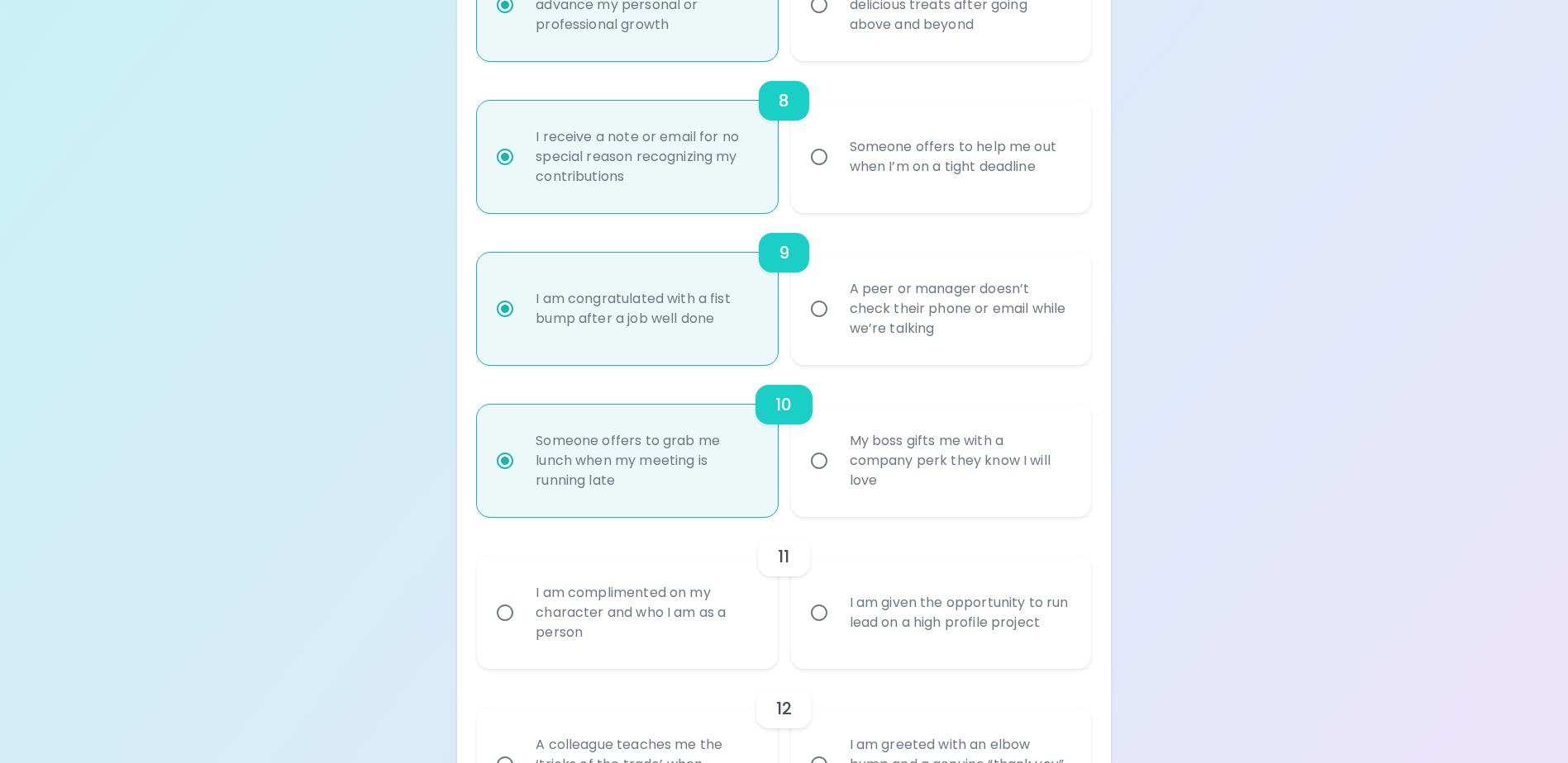
scroll to position [1531, 0]
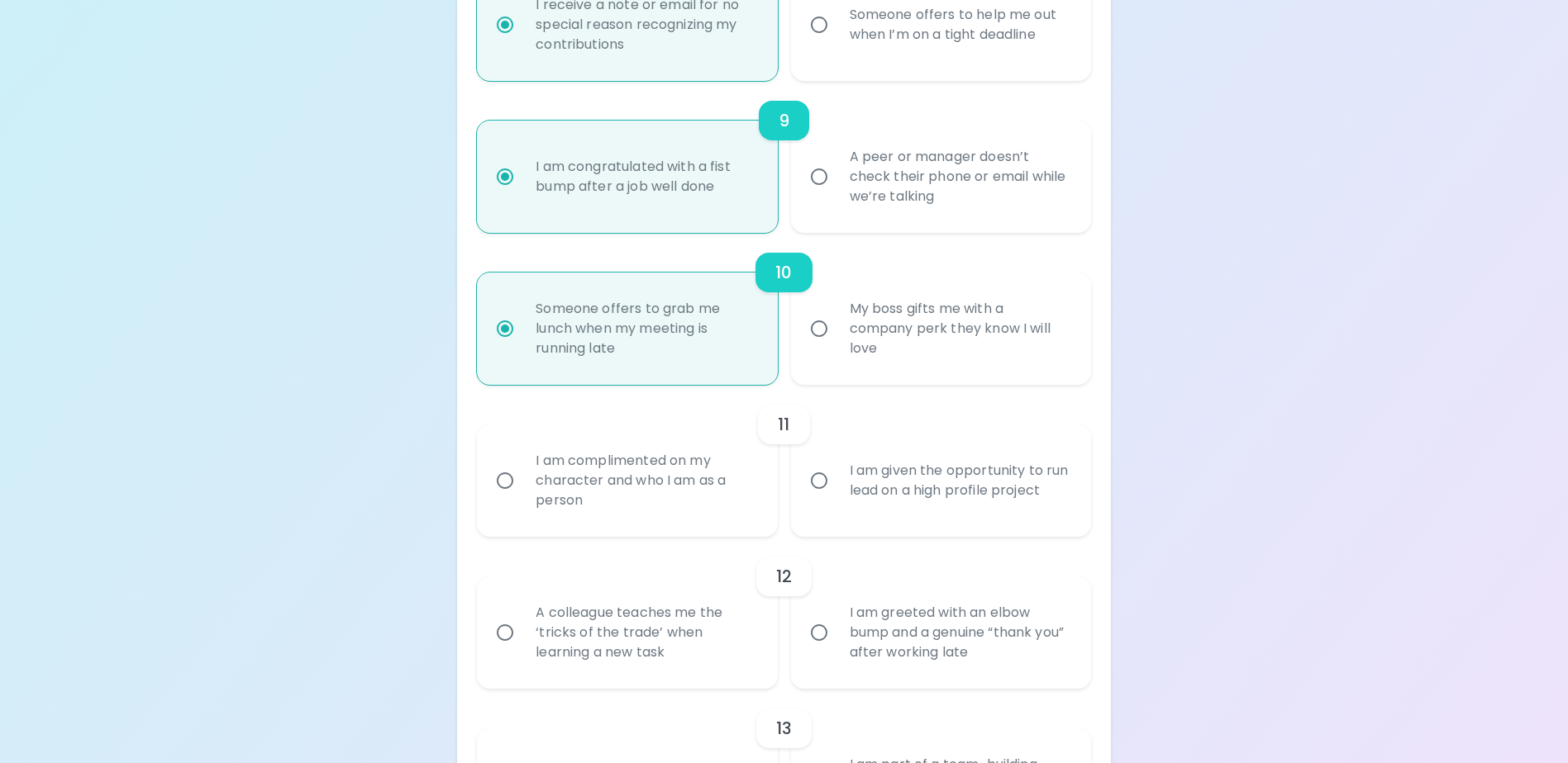
radio input "true"
click at [643, 499] on div "I am complimented on my character and who I am as a person" at bounding box center [645, 481] width 245 height 99
click at [522, 498] on input "I am complimented on my character and who I am as a person" at bounding box center [504, 481] width 34 height 34
radio input "false"
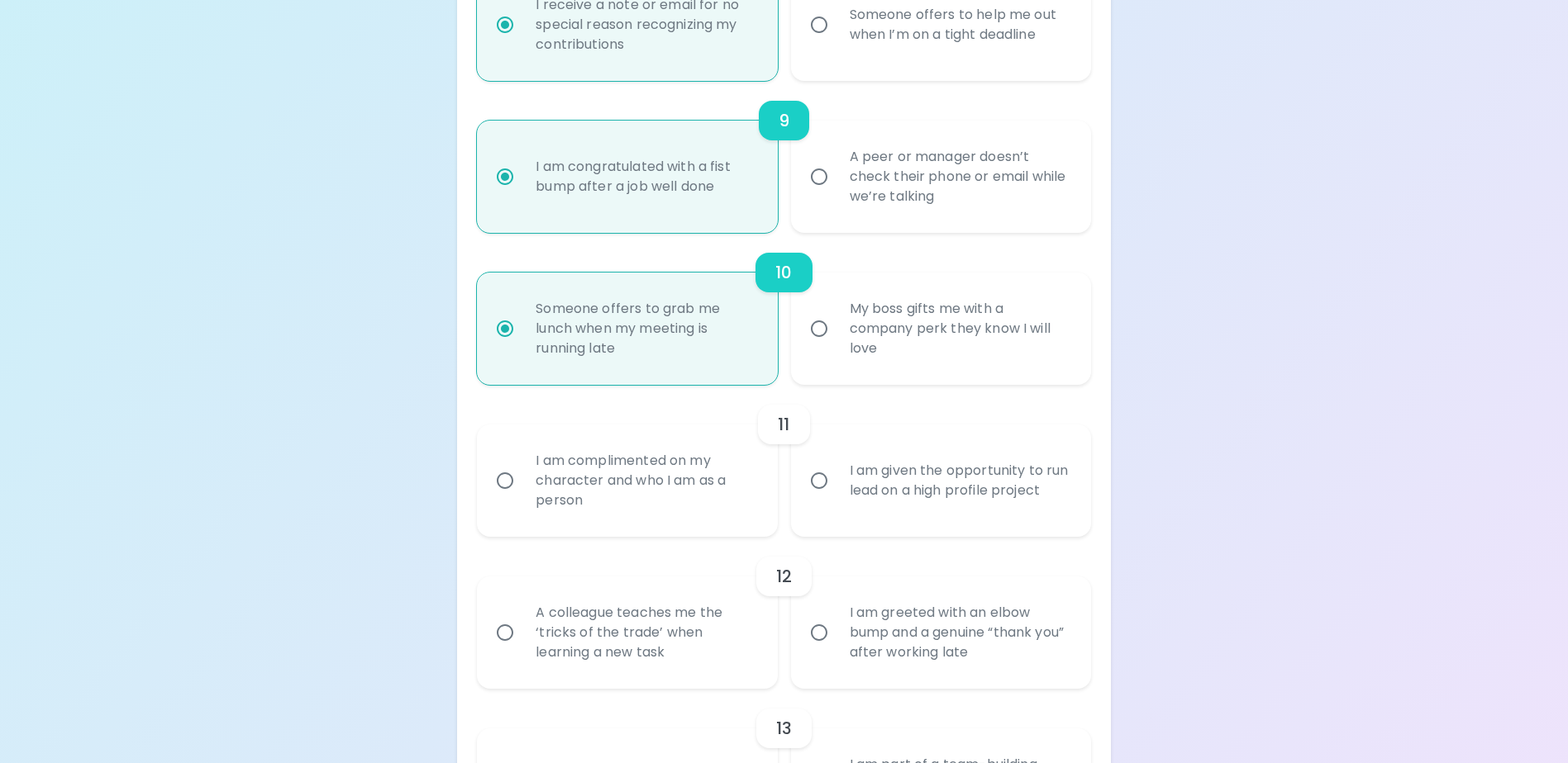
radio input "false"
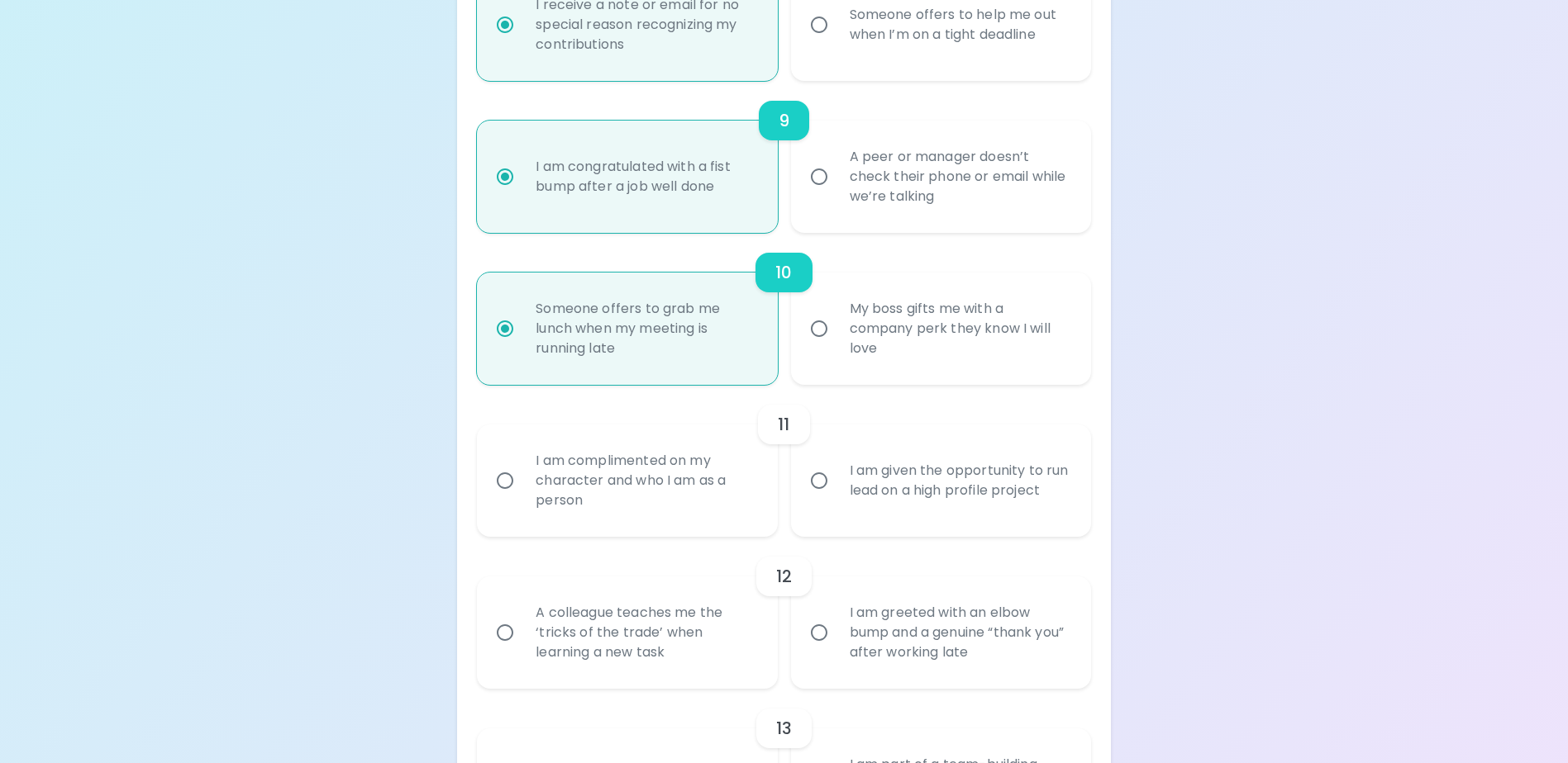
radio input "false"
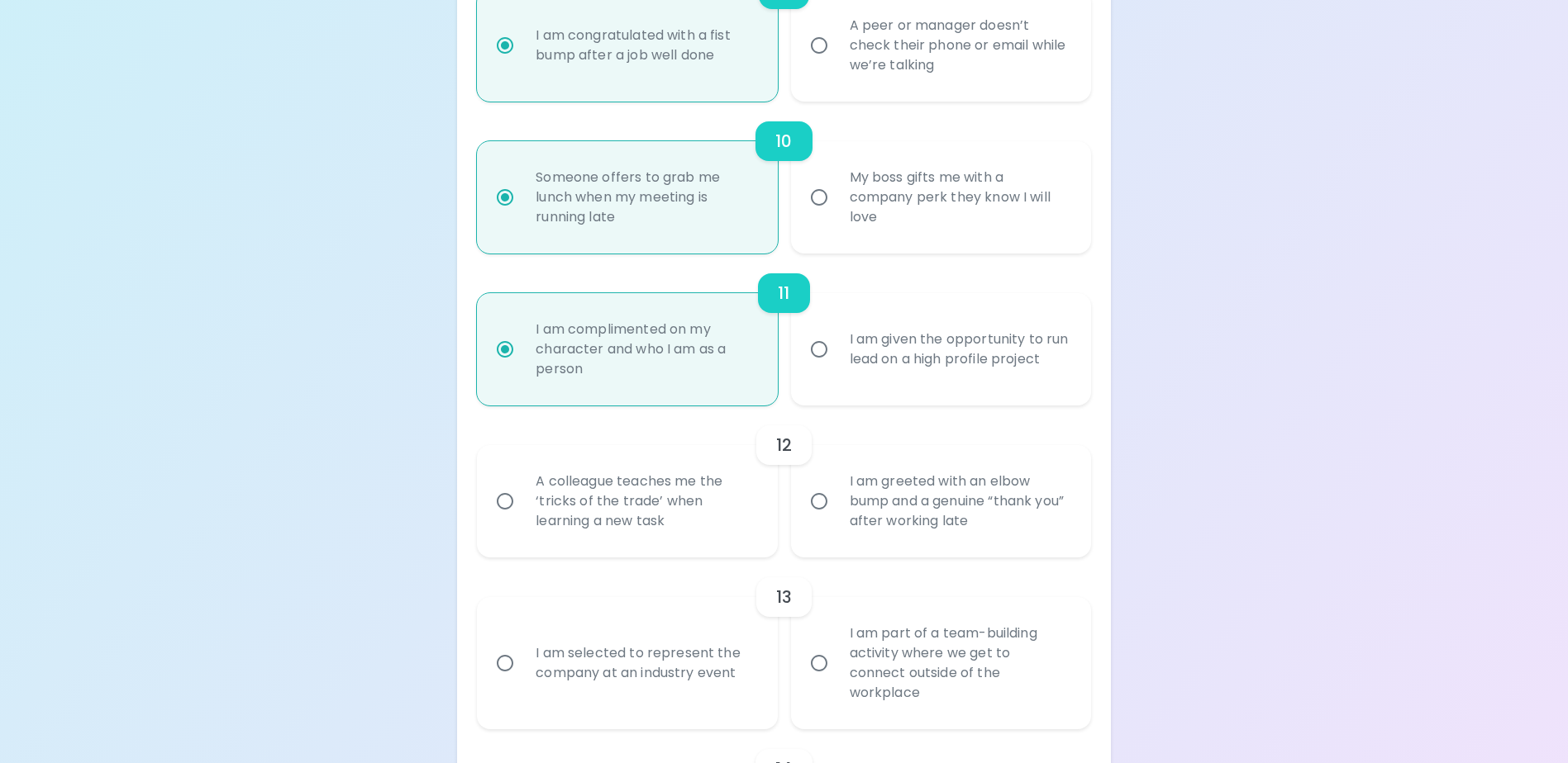
scroll to position [1663, 0]
radio input "true"
click at [929, 502] on div "I am greeted with an elbow bump and a genuine “thank you” after working late" at bounding box center [959, 501] width 245 height 99
click at [836, 502] on input "I am greeted with an elbow bump and a genuine “thank you” after working late" at bounding box center [819, 501] width 34 height 34
radio input "false"
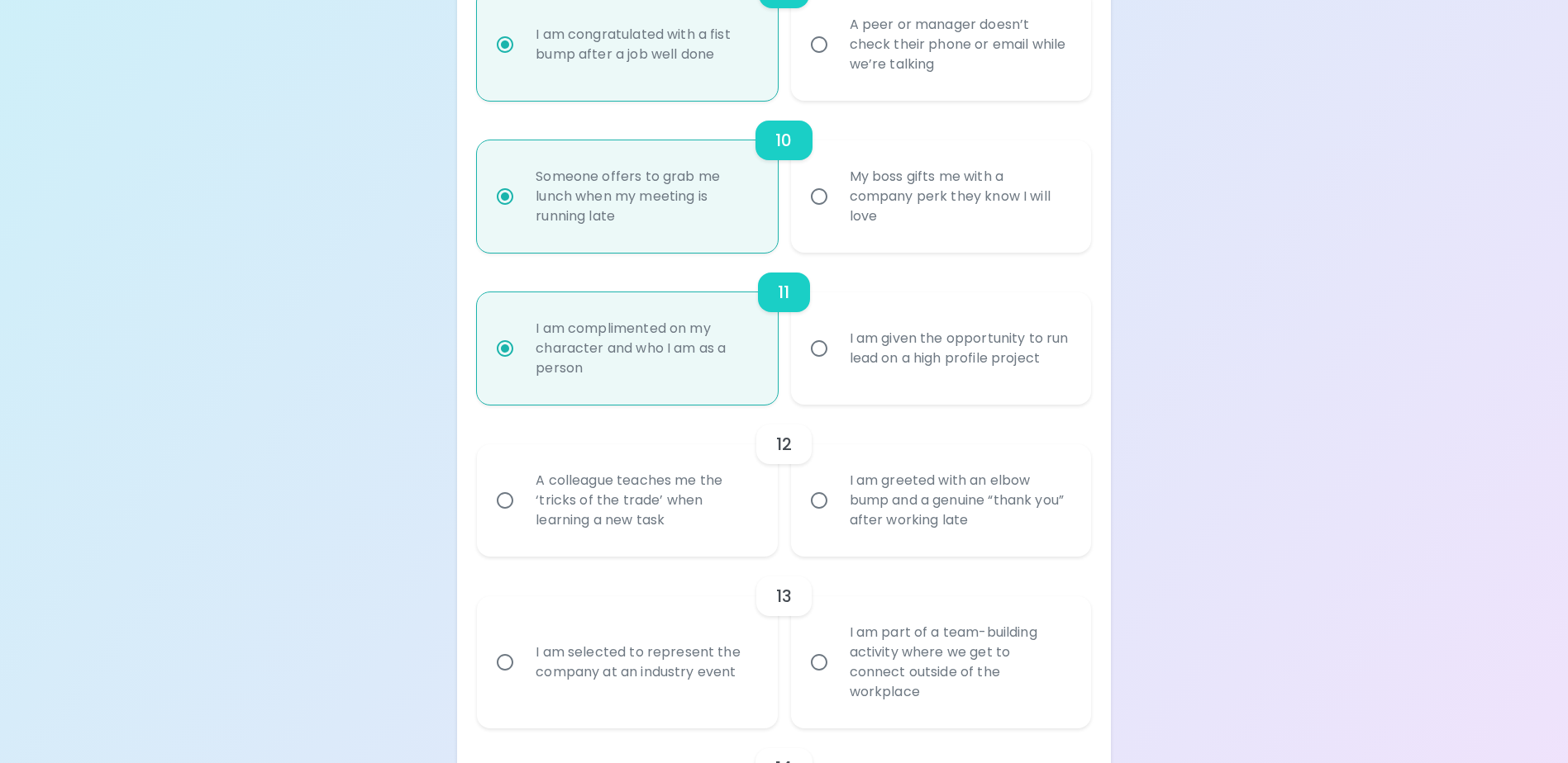
radio input "false"
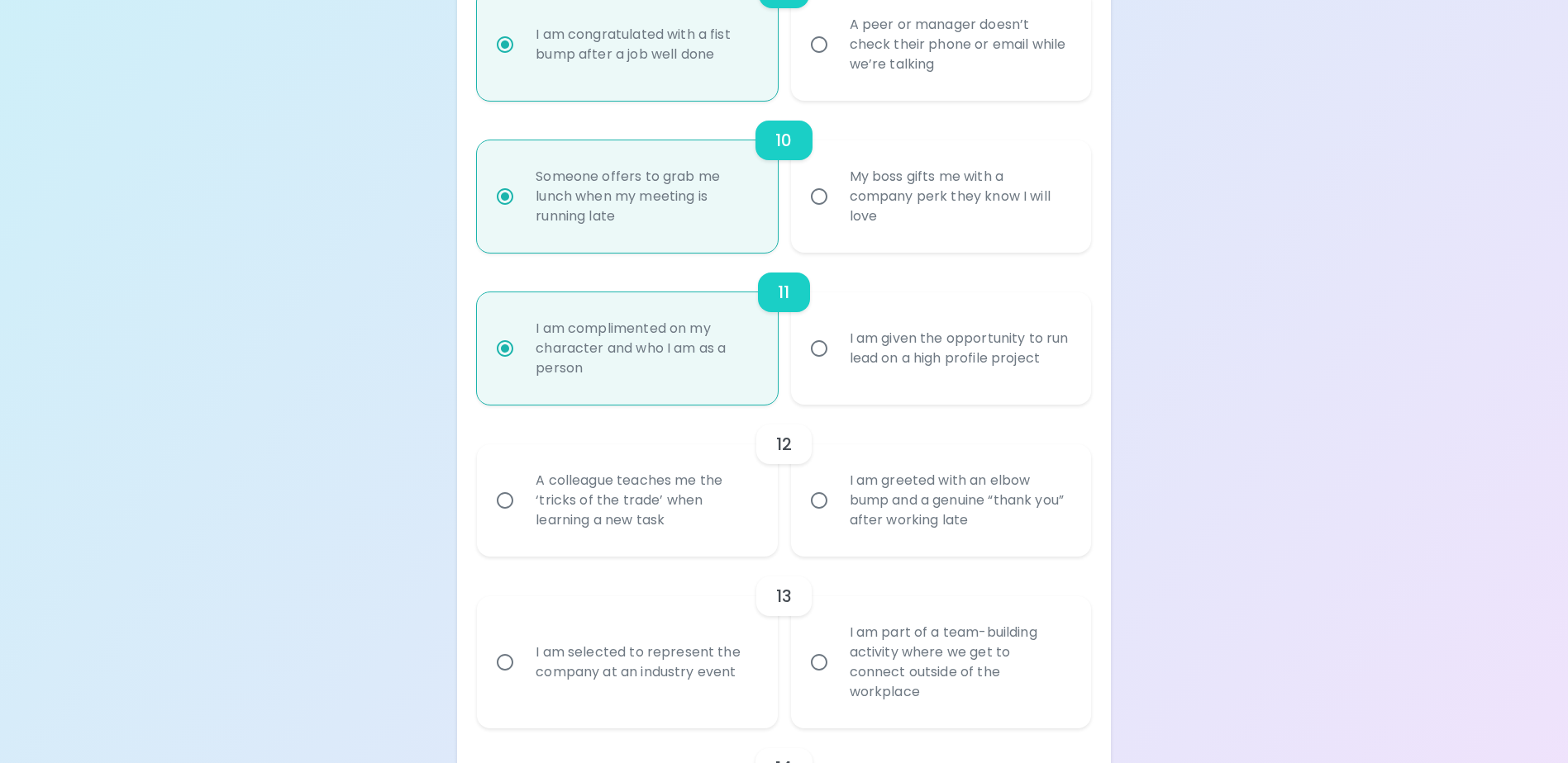
radio input "false"
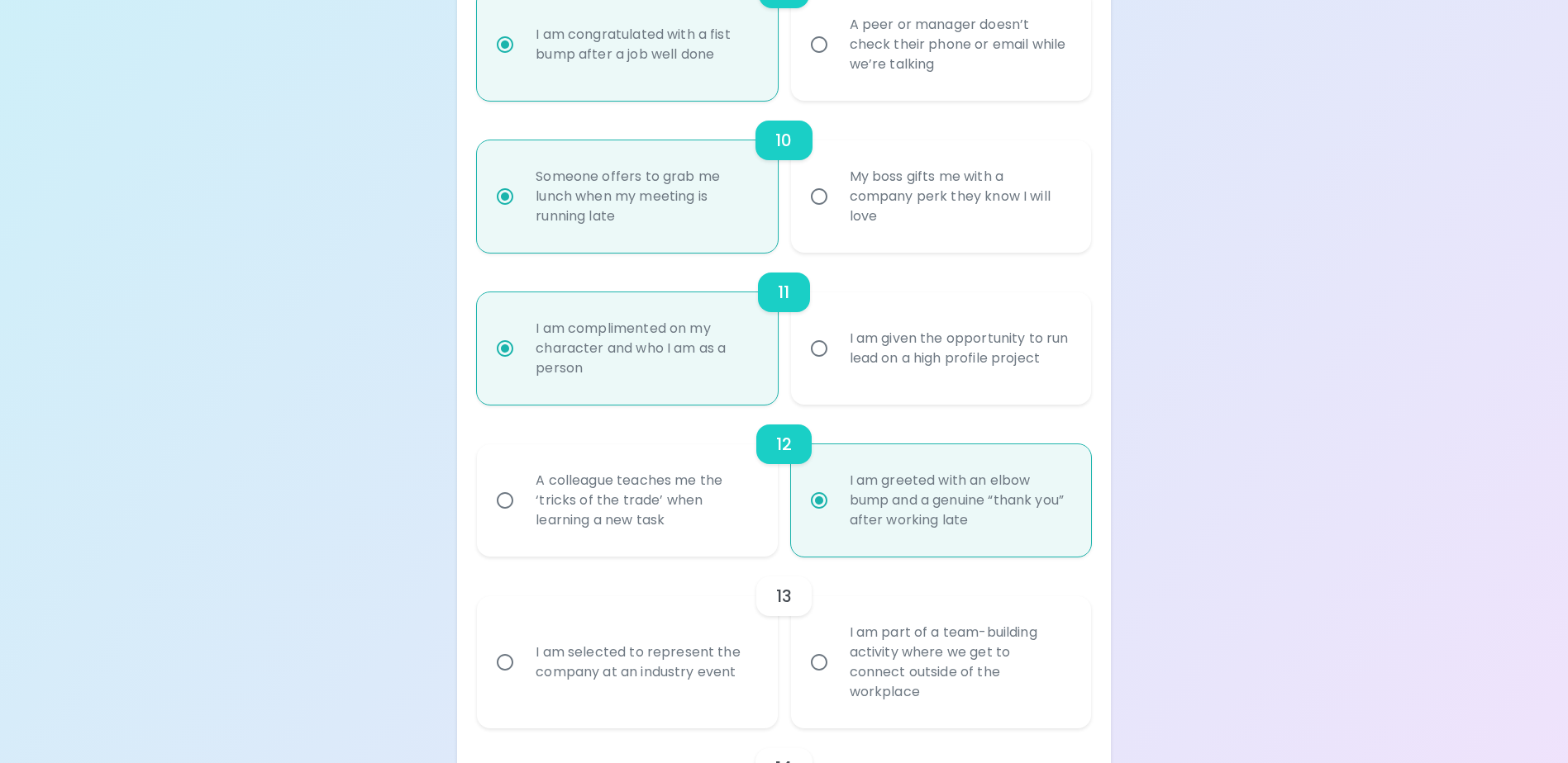
scroll to position [1795, 0]
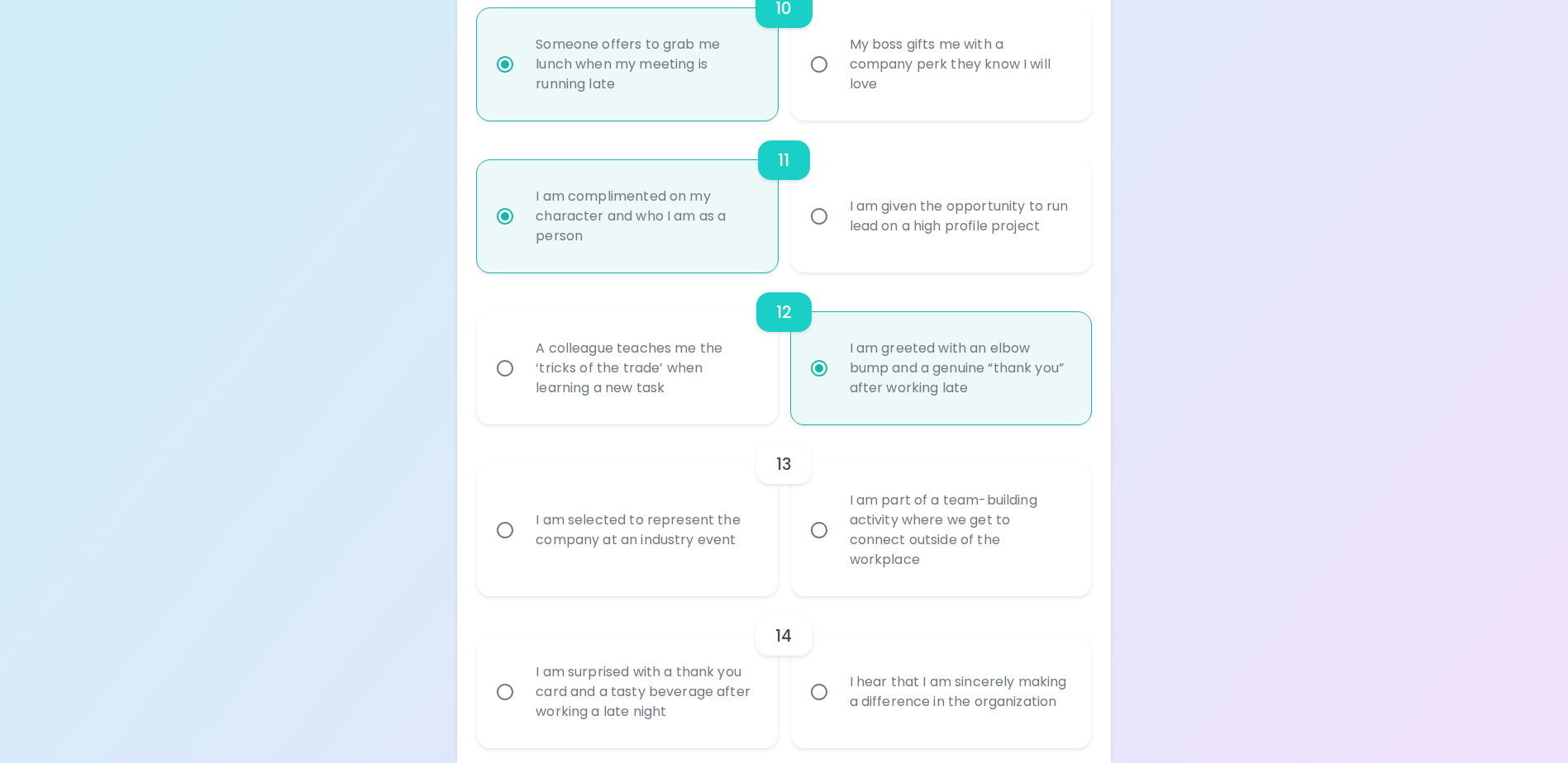
radio input "true"
click at [891, 551] on div "I am part of a team-building activity where we get to connect outside of the wo…" at bounding box center [959, 530] width 245 height 119
click at [836, 547] on input "I am part of a team-building activity where we get to connect outside of the wo…" at bounding box center [819, 530] width 34 height 34
radio input "false"
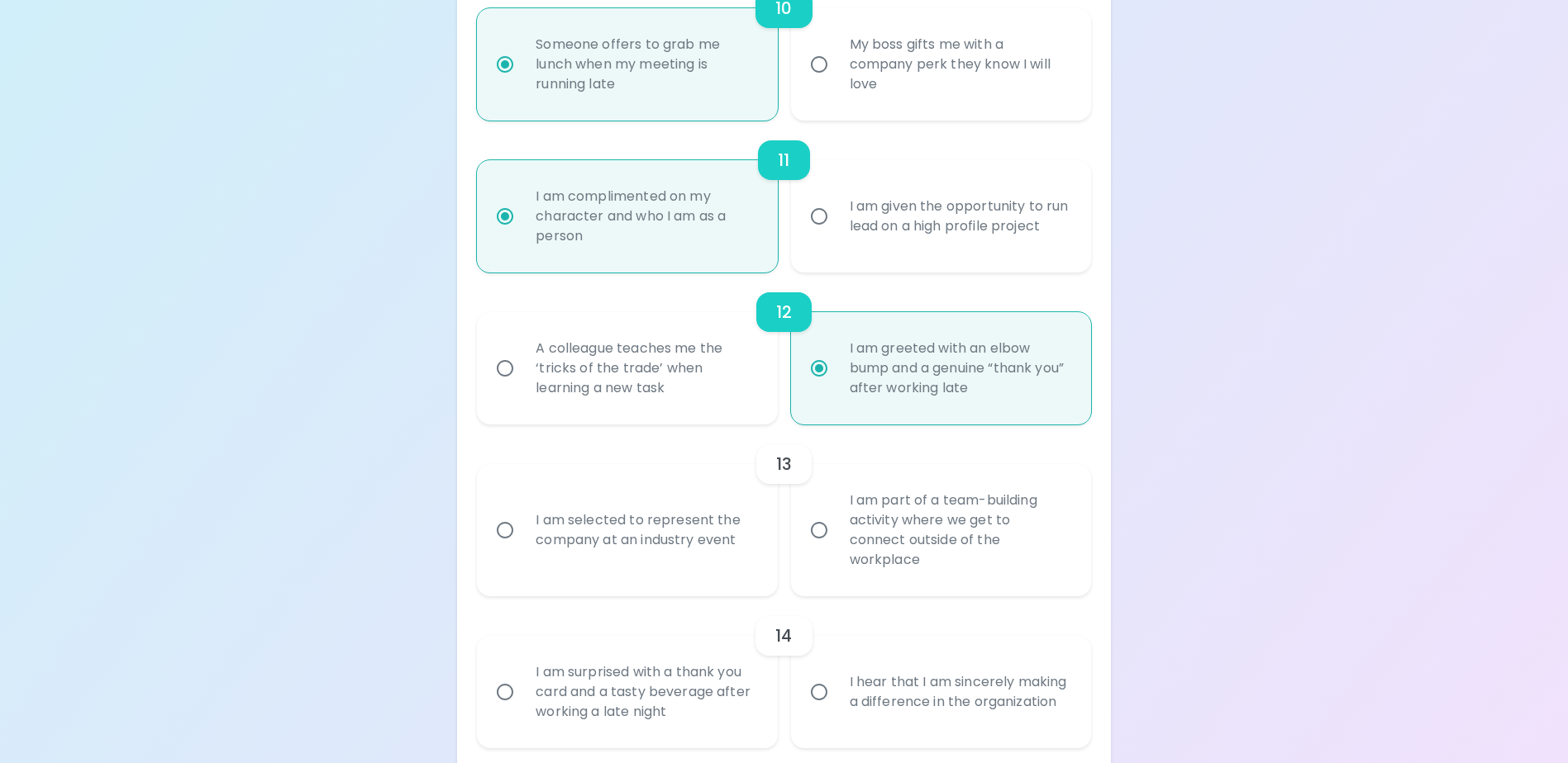
radio input "false"
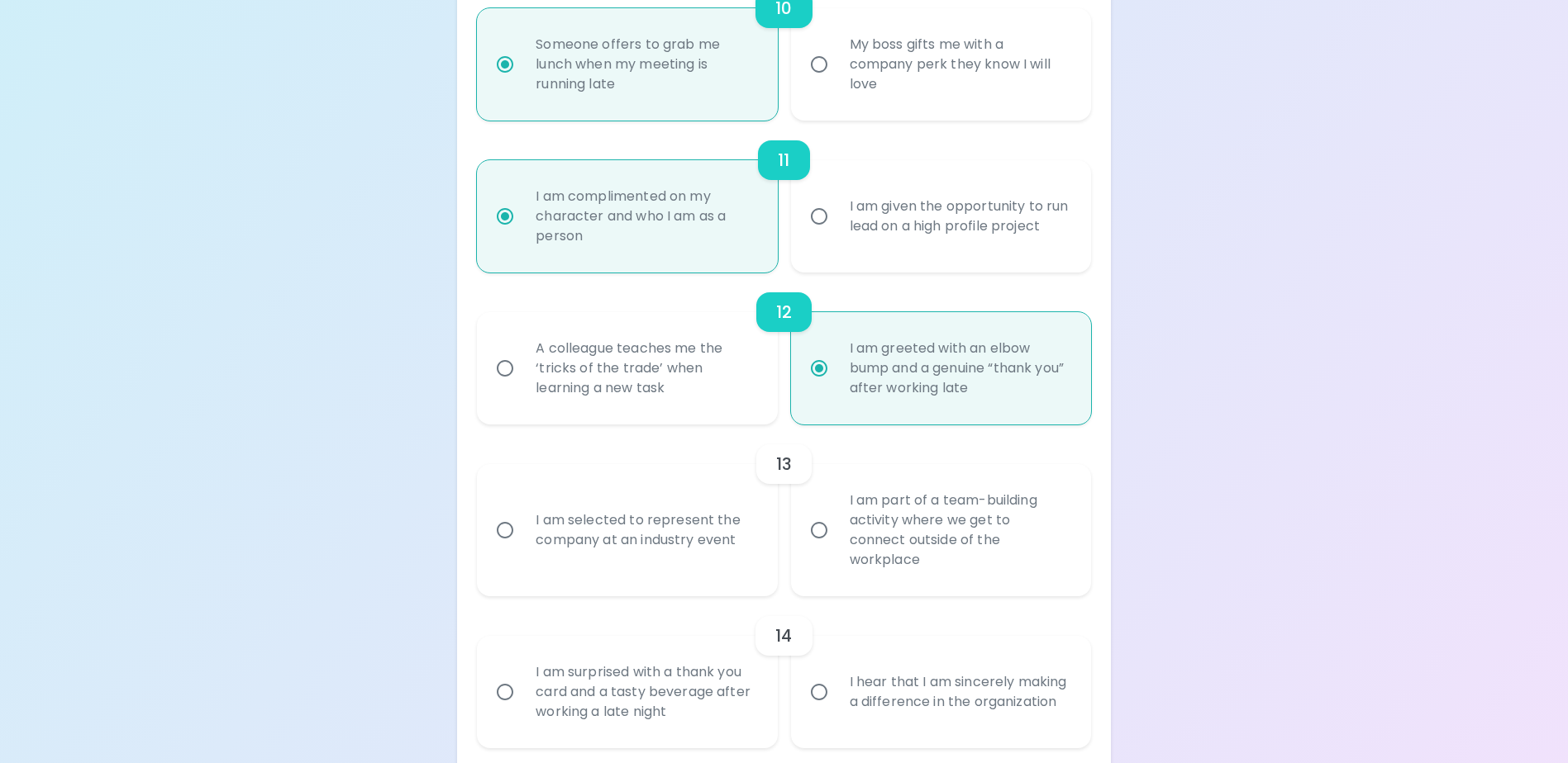
radio input "false"
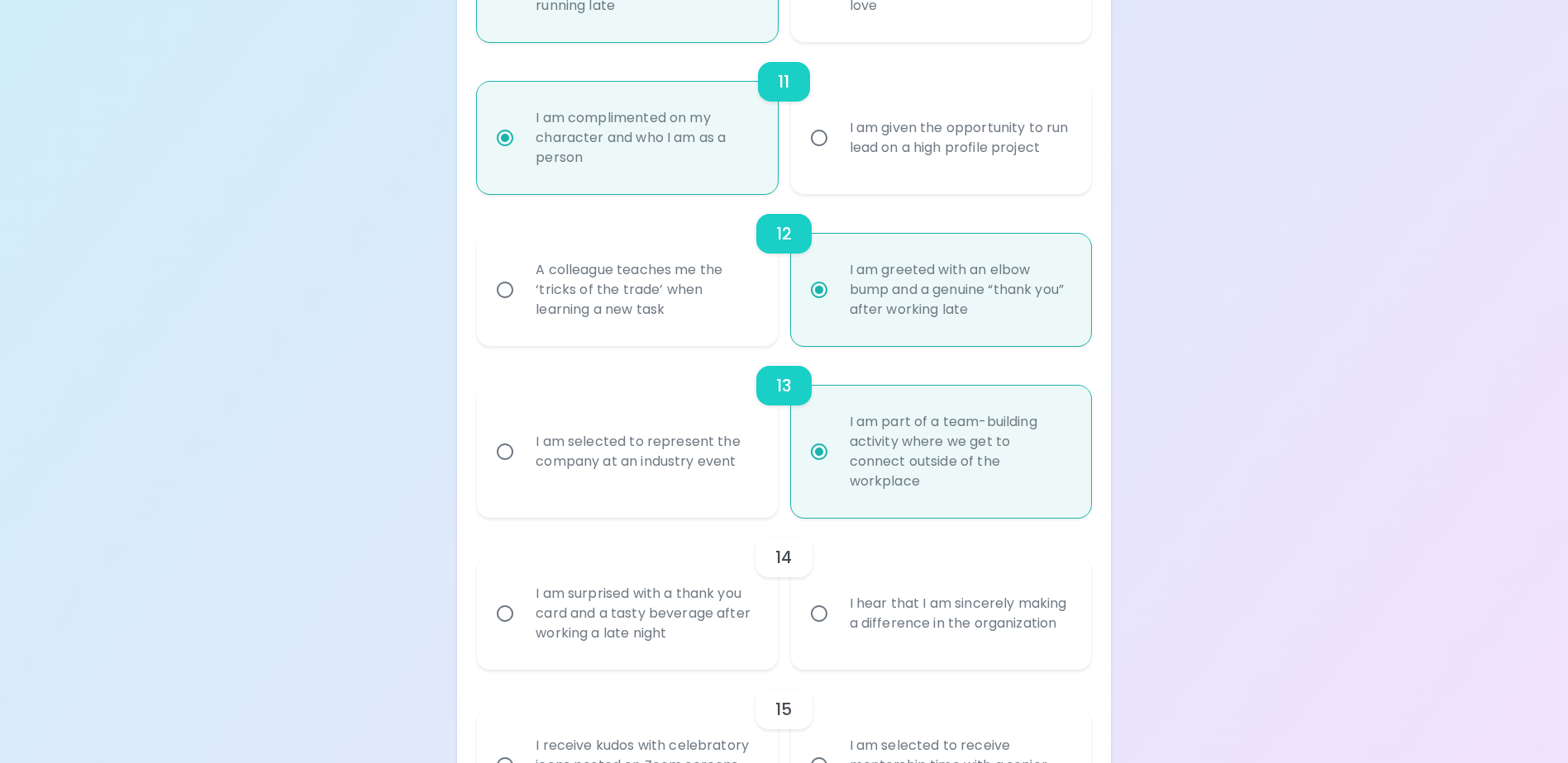
scroll to position [1927, 0]
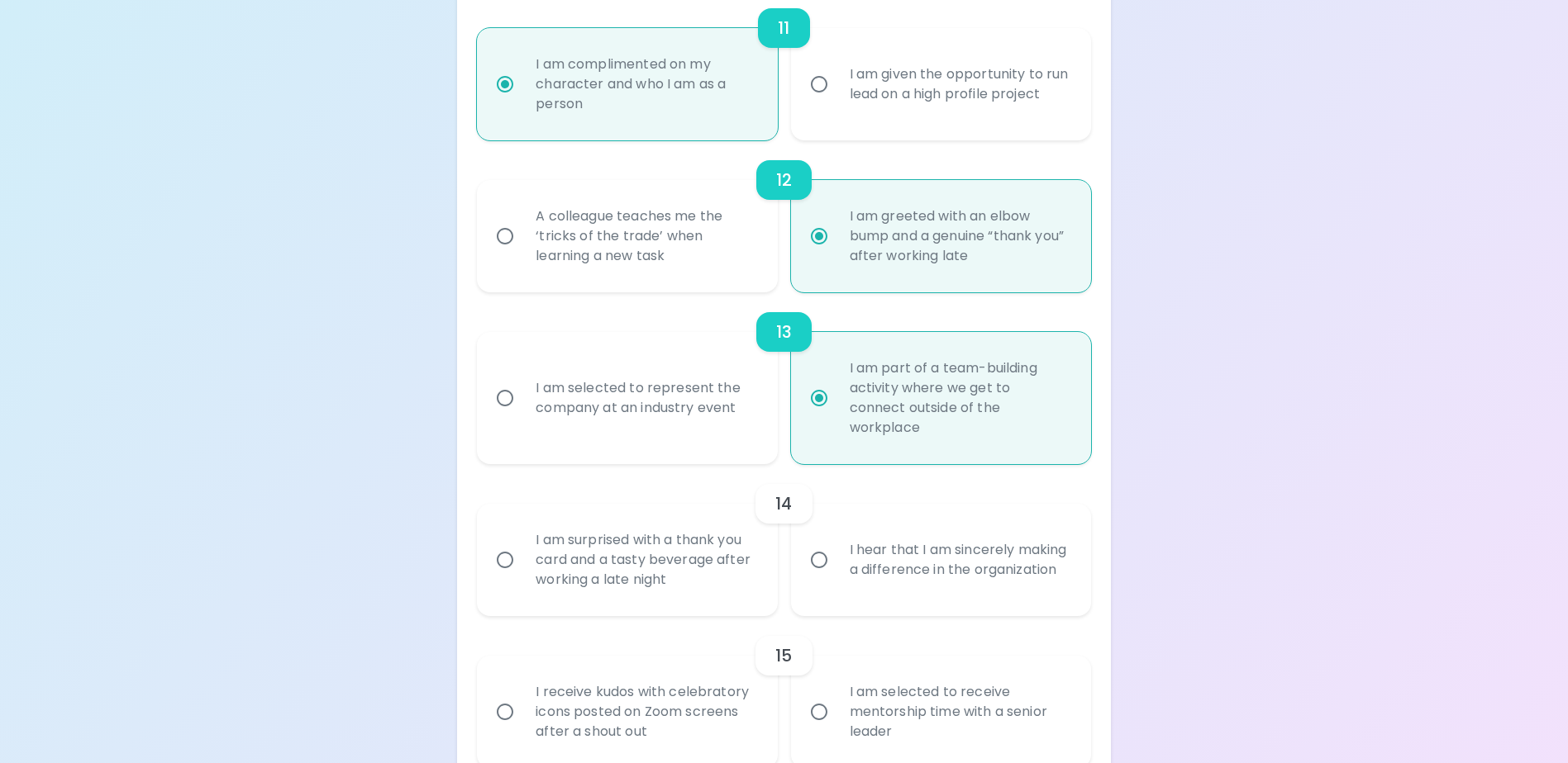
radio input "true"
click at [910, 565] on div "I hear that I am sincerely making a difference in the organization" at bounding box center [959, 560] width 245 height 79
click at [836, 565] on input "I hear that I am sincerely making a difference in the organization" at bounding box center [819, 560] width 34 height 34
radio input "false"
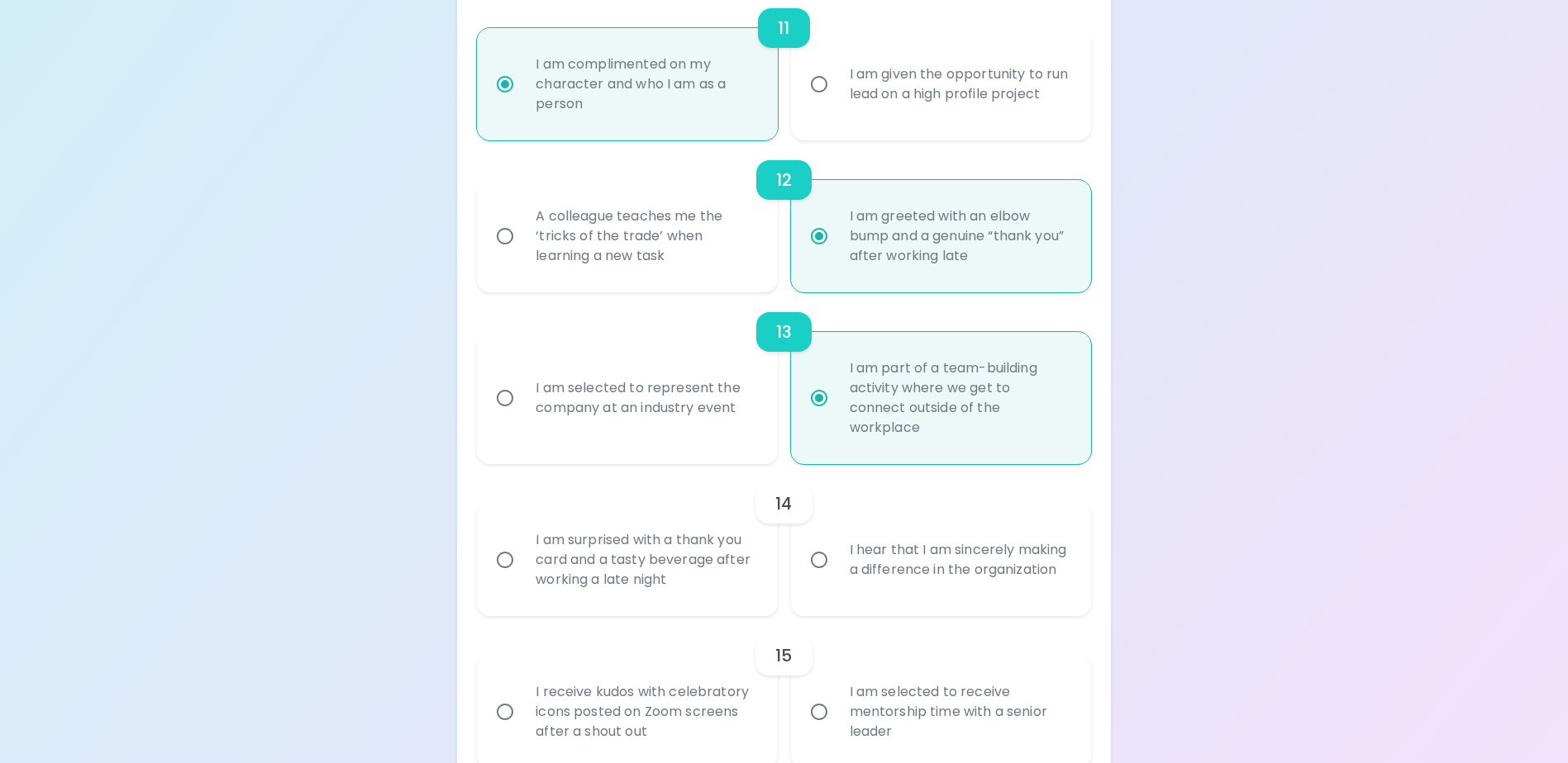
radio input "false"
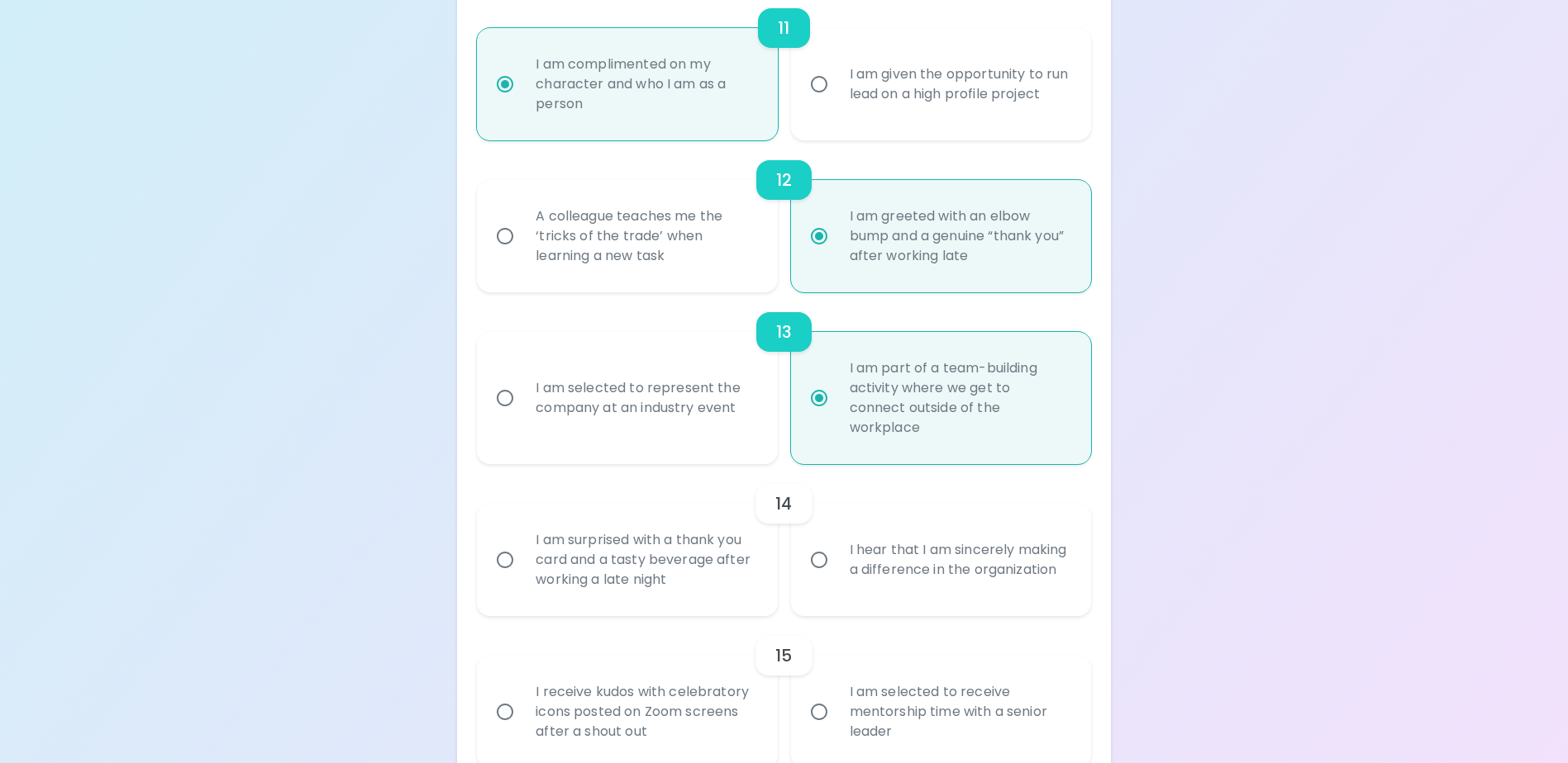
radio input "false"
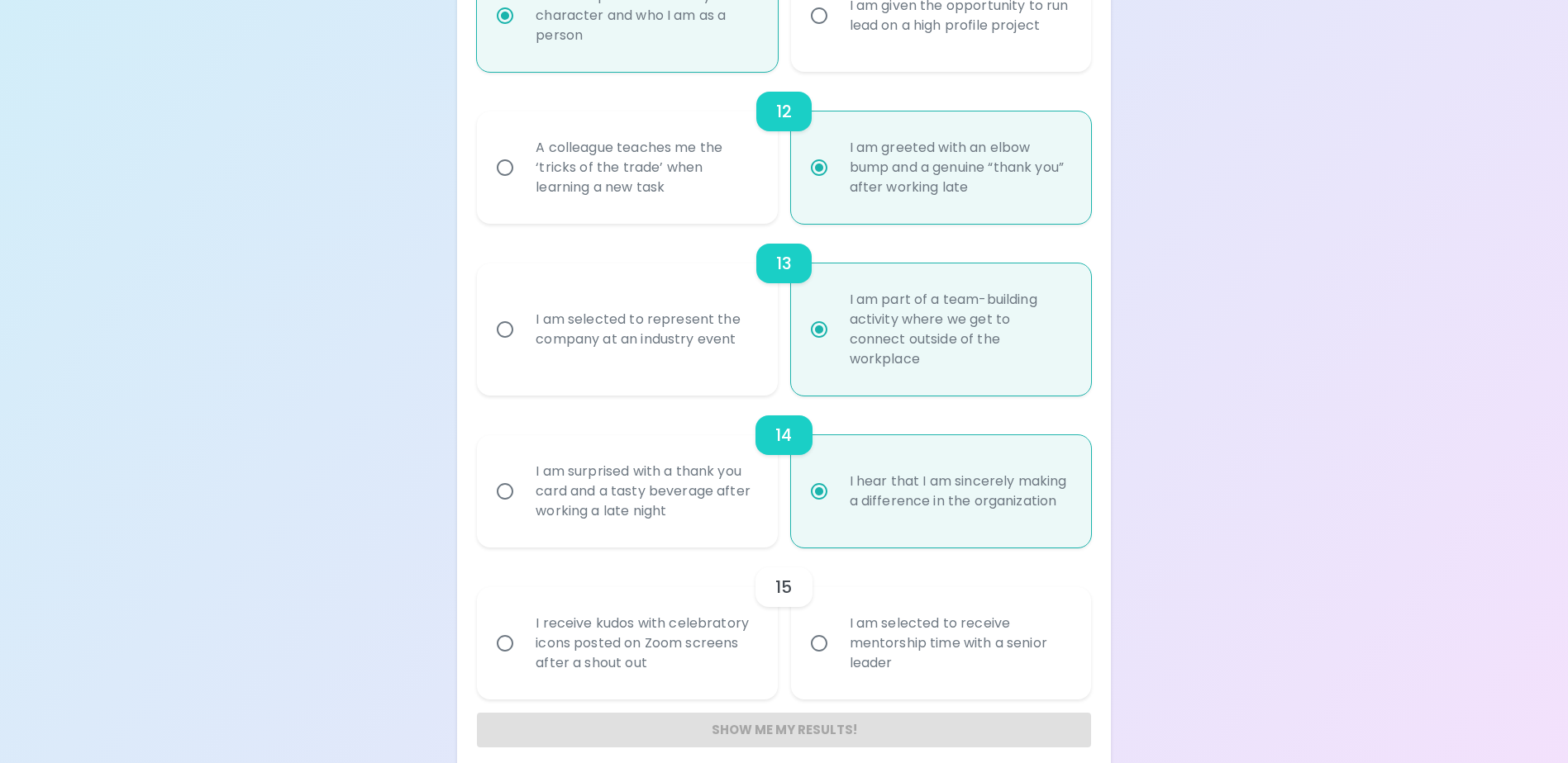
scroll to position [2013, 0]
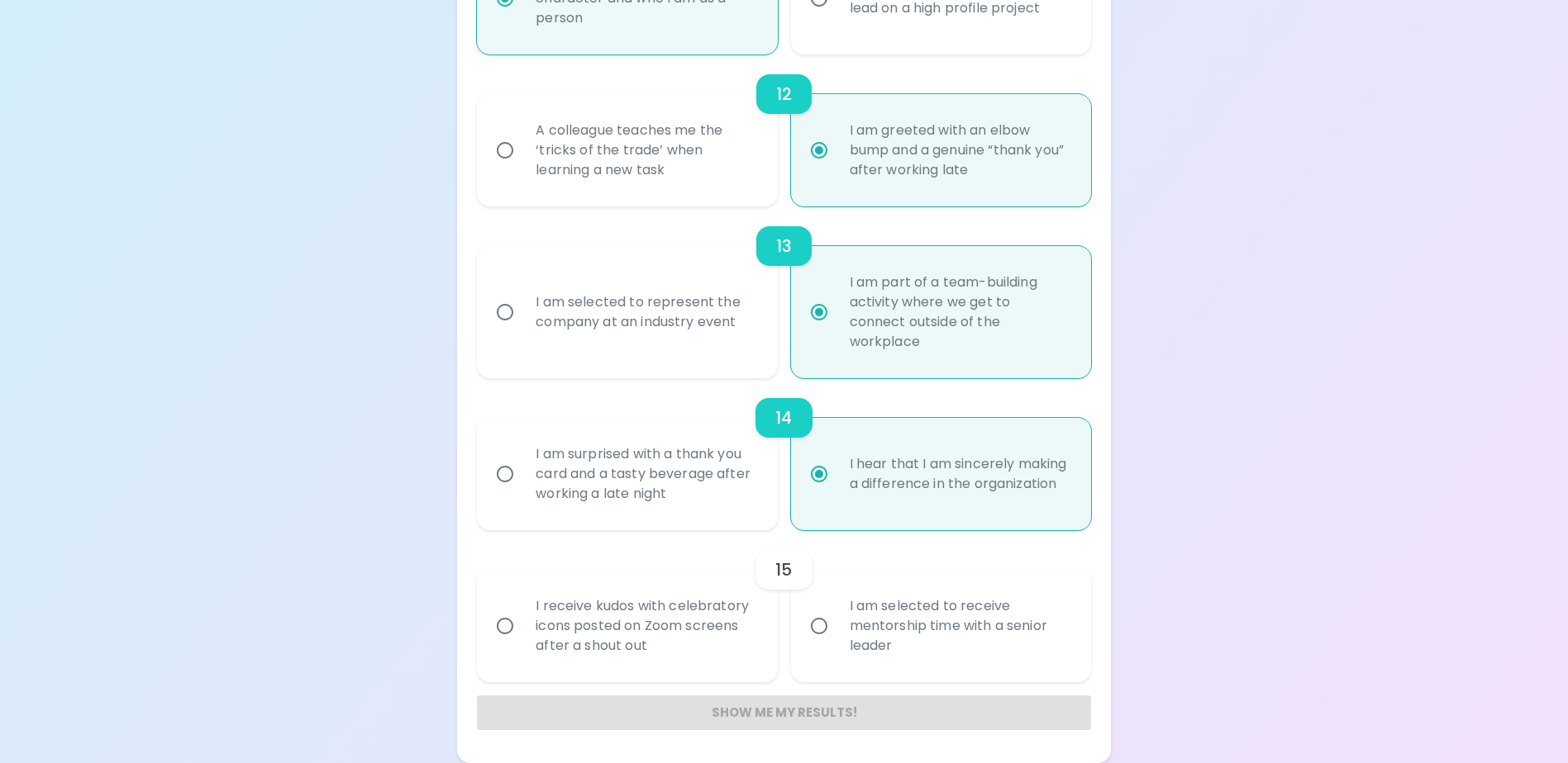
radio input "true"
click at [655, 611] on div "I receive kudos with celebratory icons posted on Zoom screens after a shout out" at bounding box center [645, 626] width 245 height 99
click at [522, 611] on input "I receive kudos with celebratory icons posted on Zoom screens after a shout out" at bounding box center [504, 626] width 34 height 34
radio input "false"
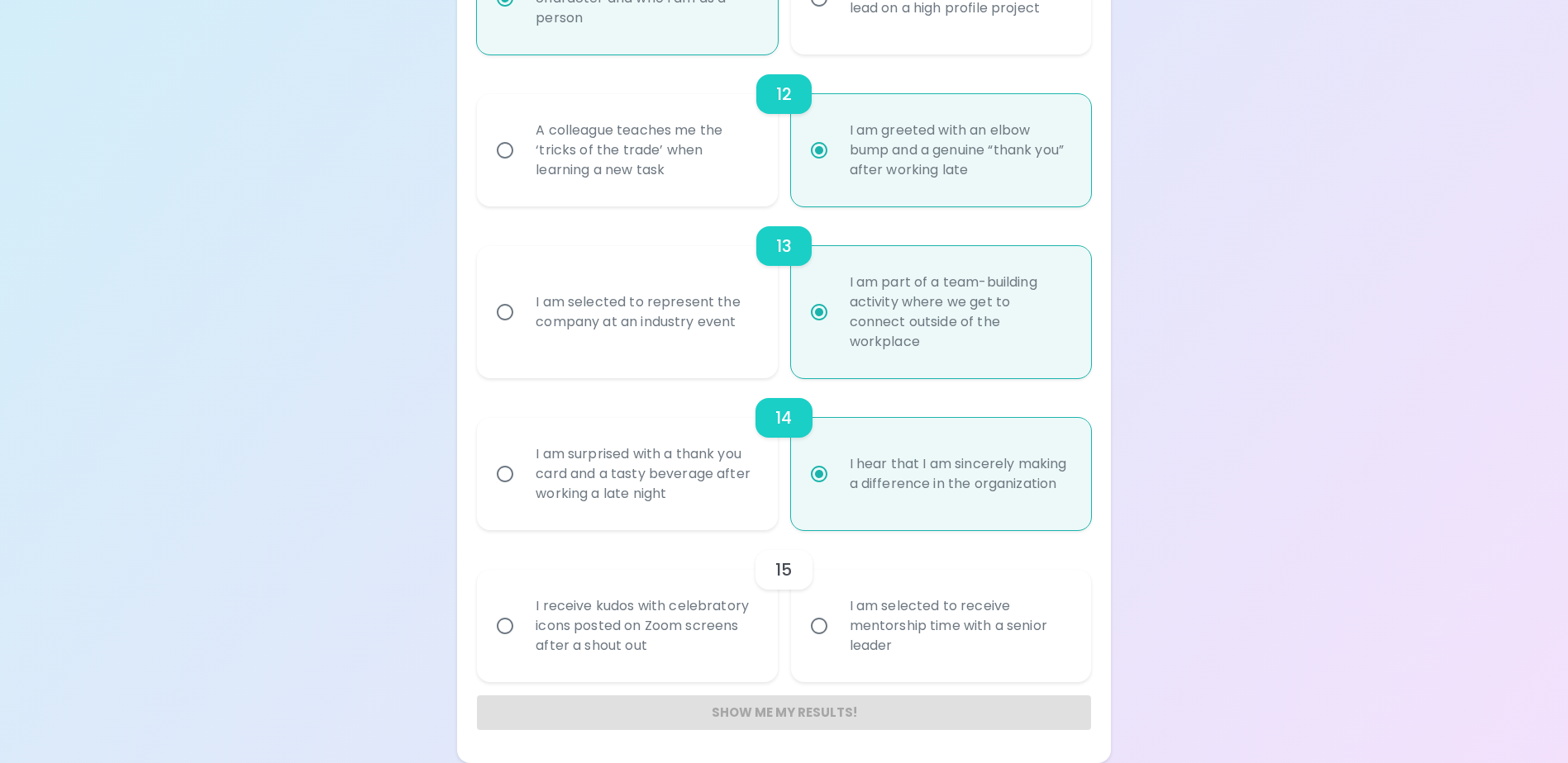
radio input "false"
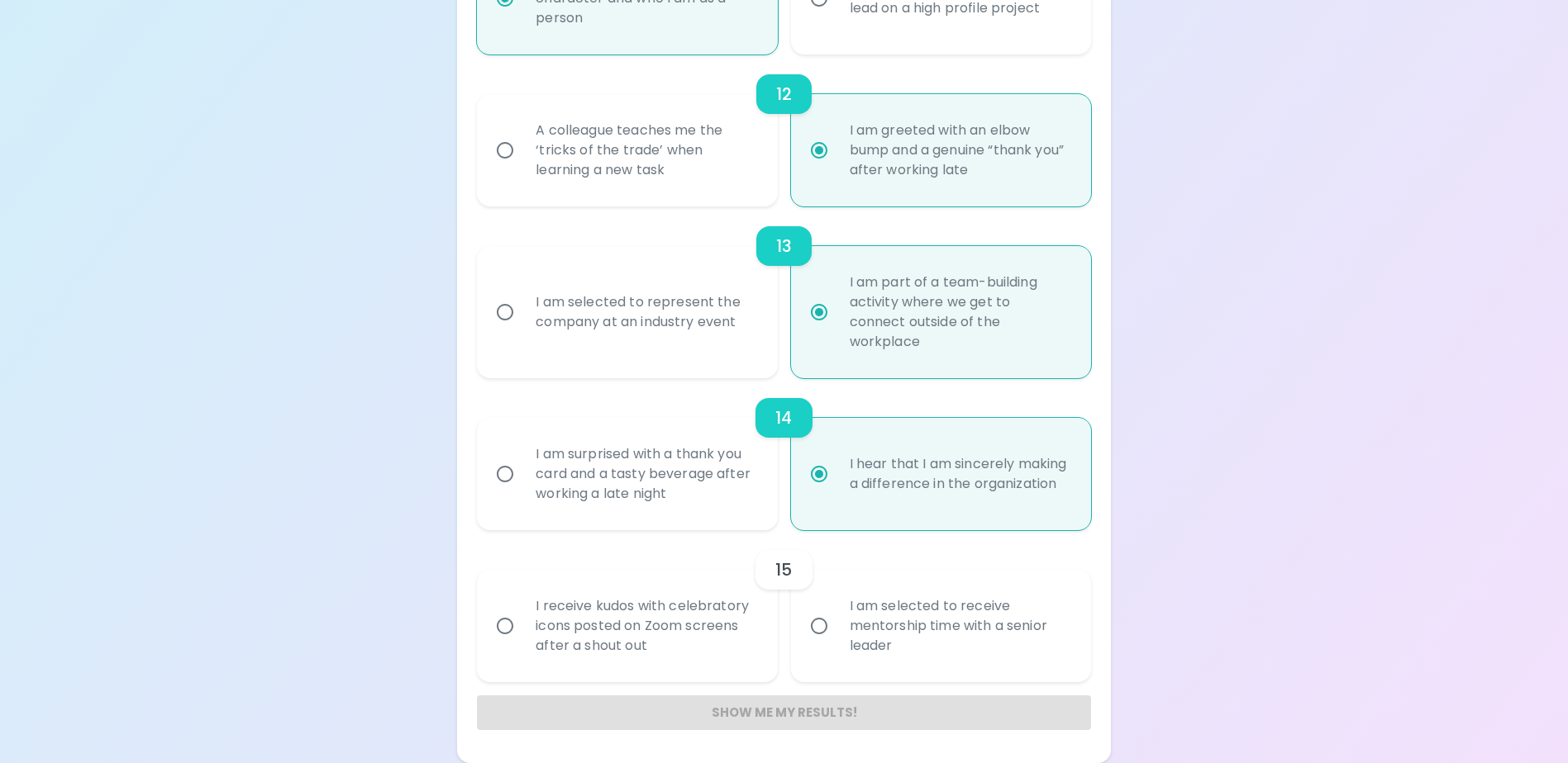
radio input "false"
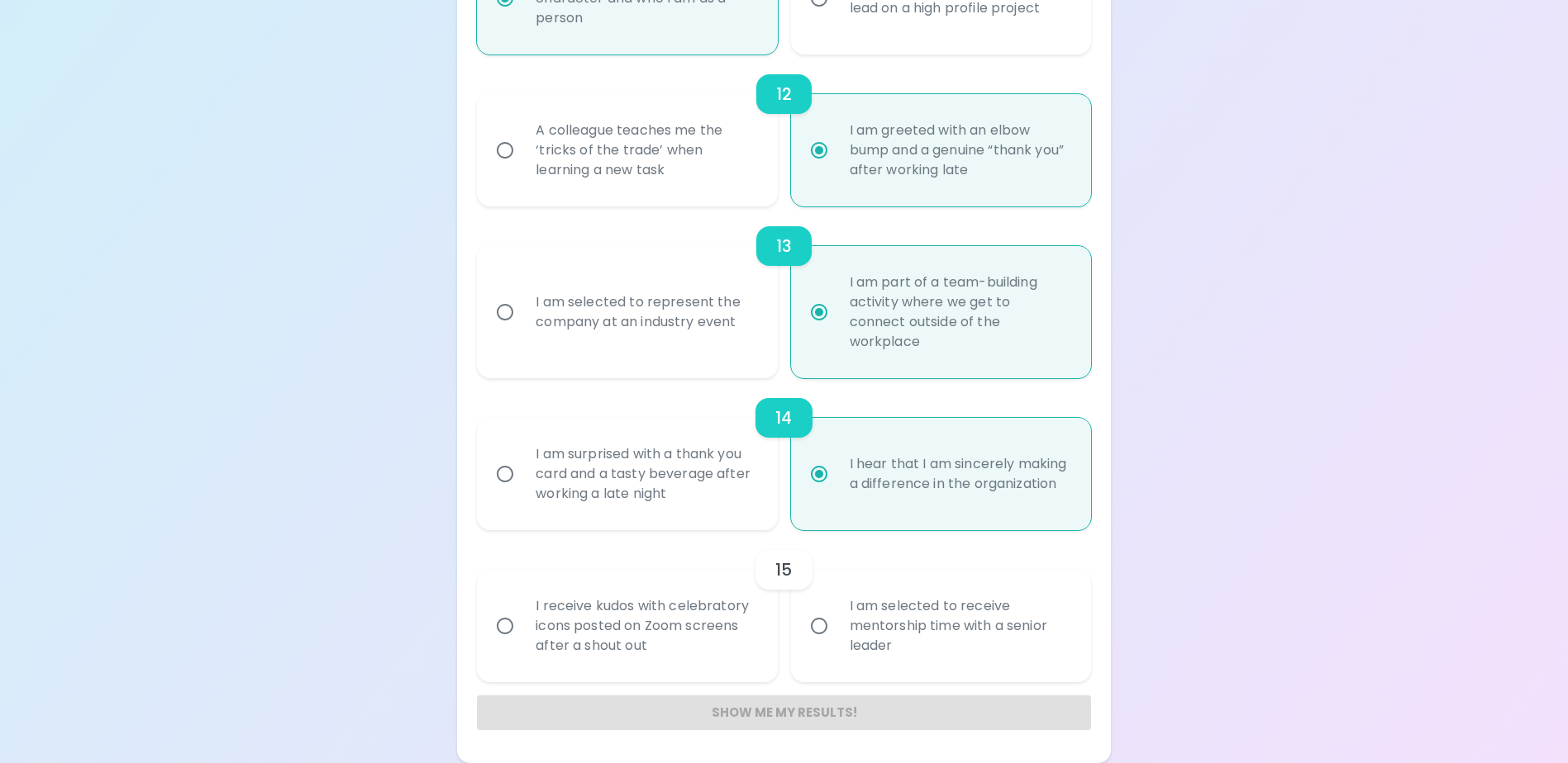
radio input "false"
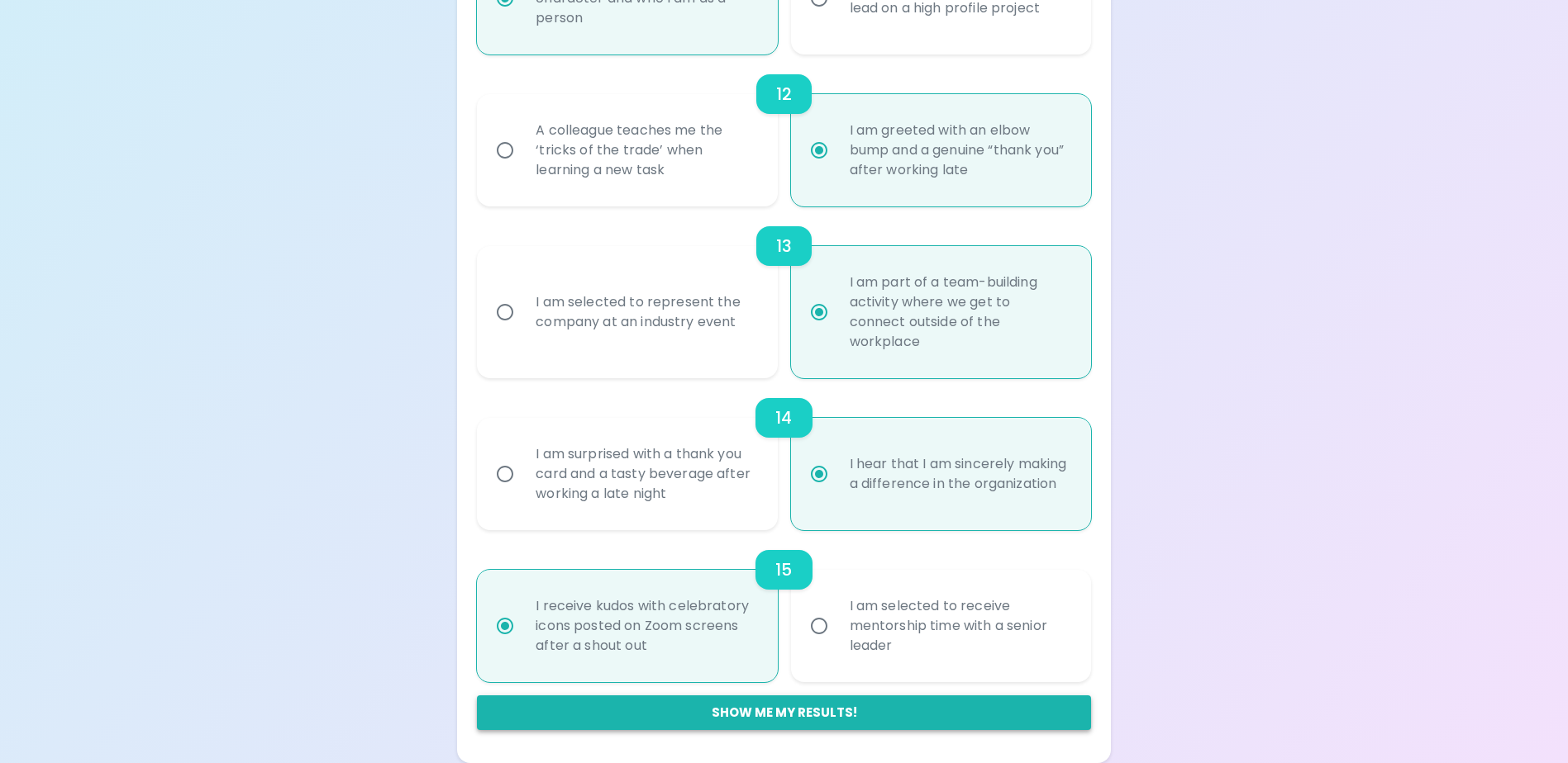
radio input "true"
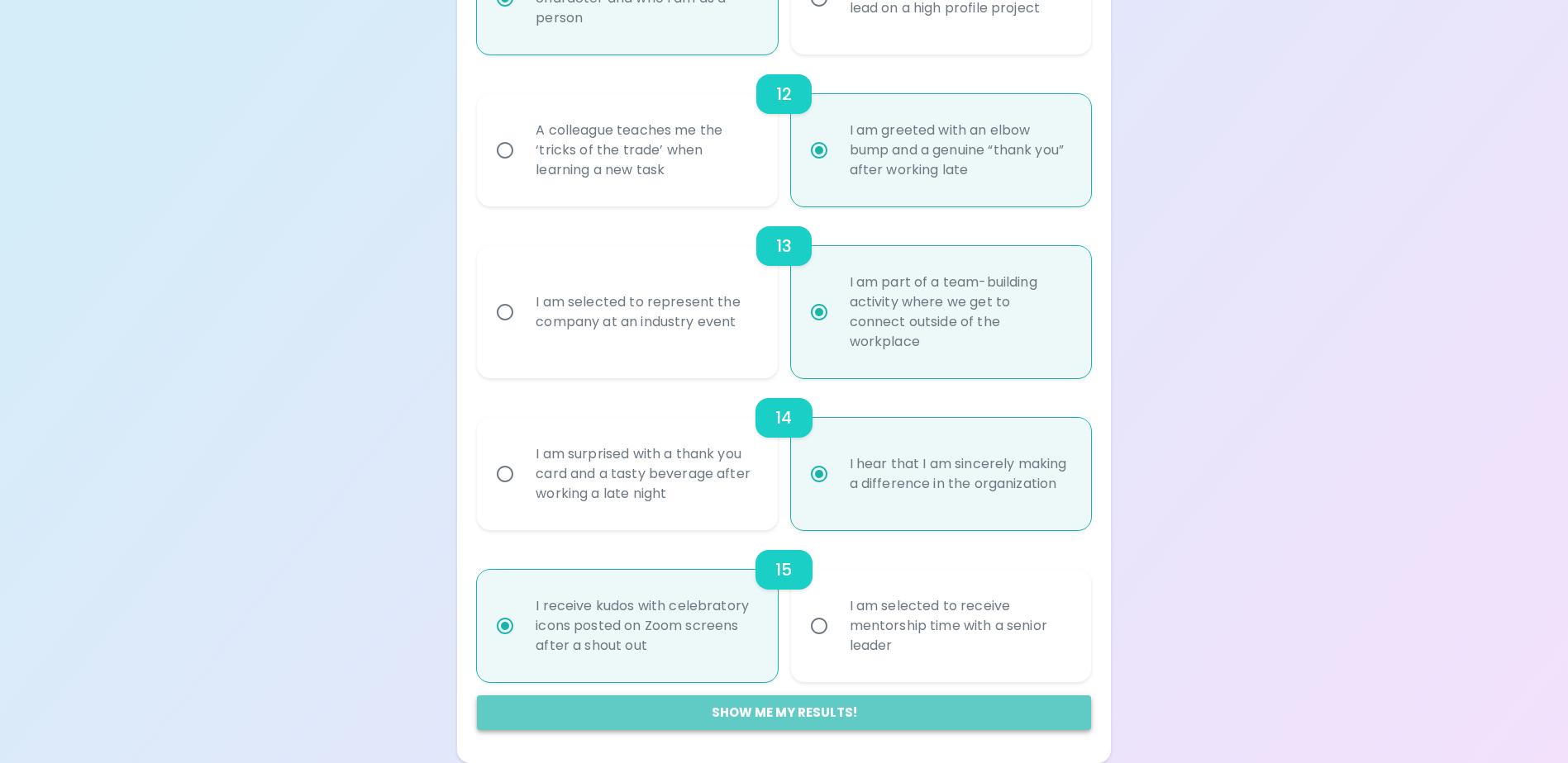
click at [797, 715] on button "Show me my results!" at bounding box center [784, 712] width 613 height 34
radio input "false"
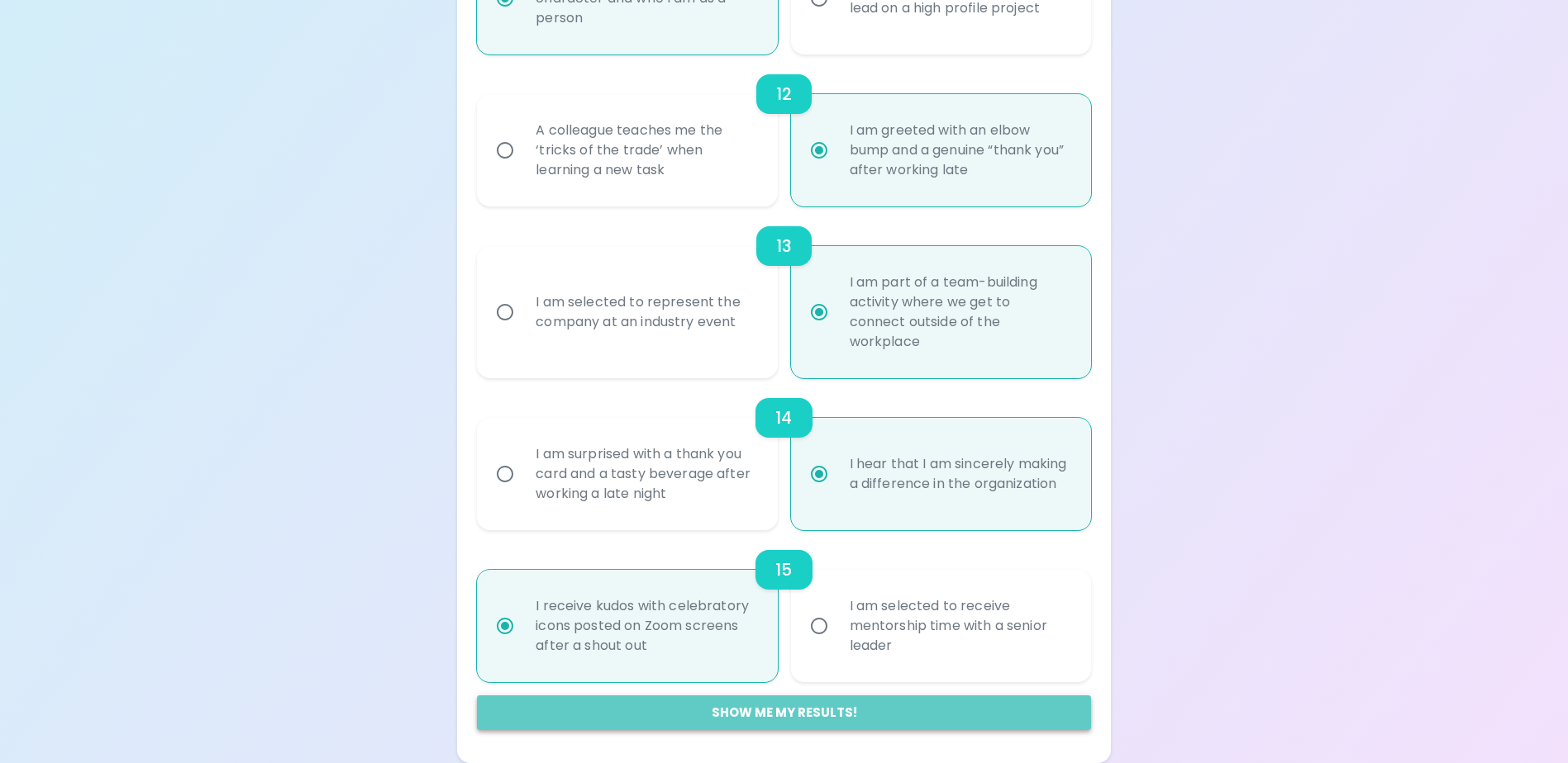
radio input "false"
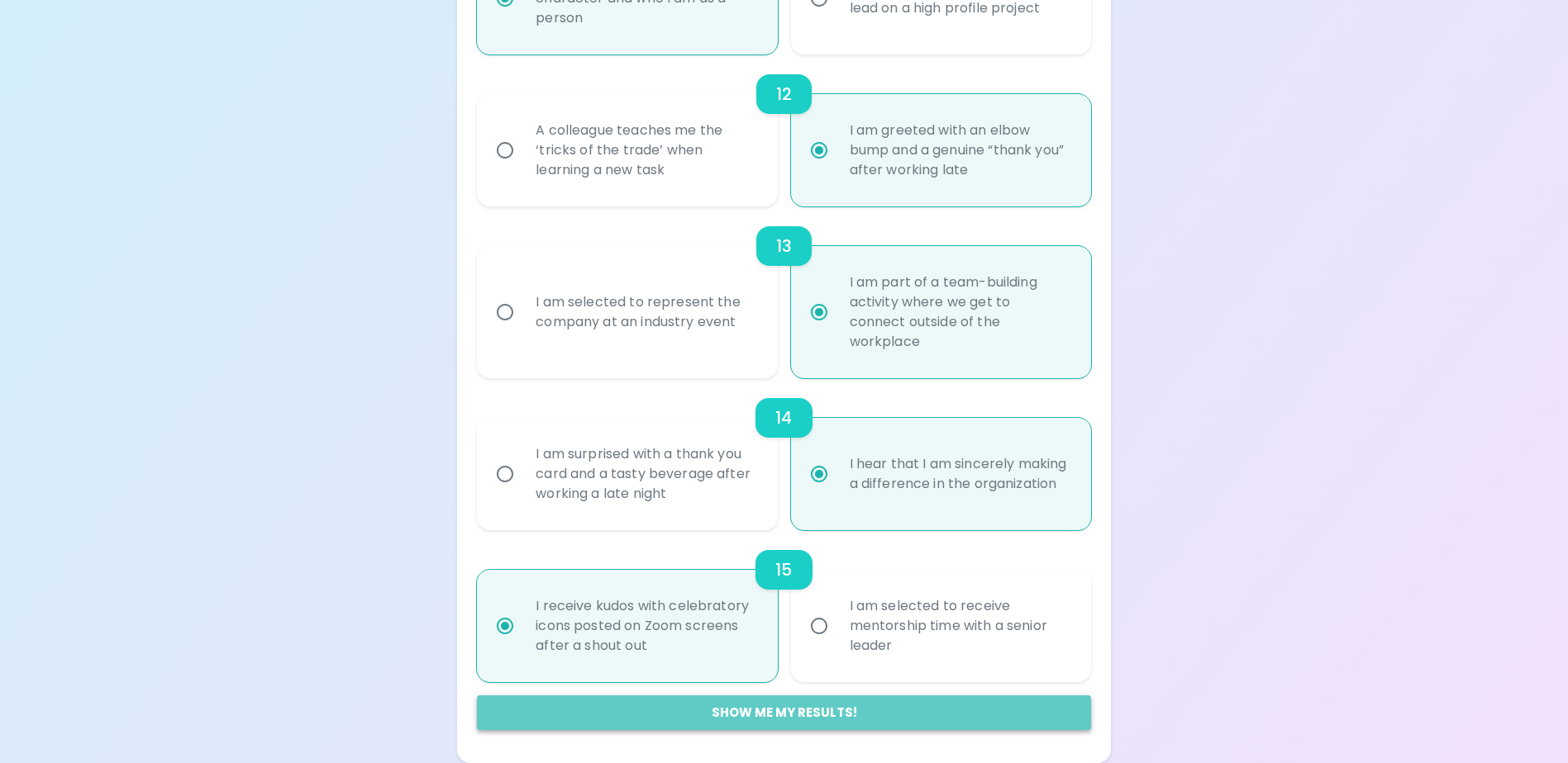
radio input "false"
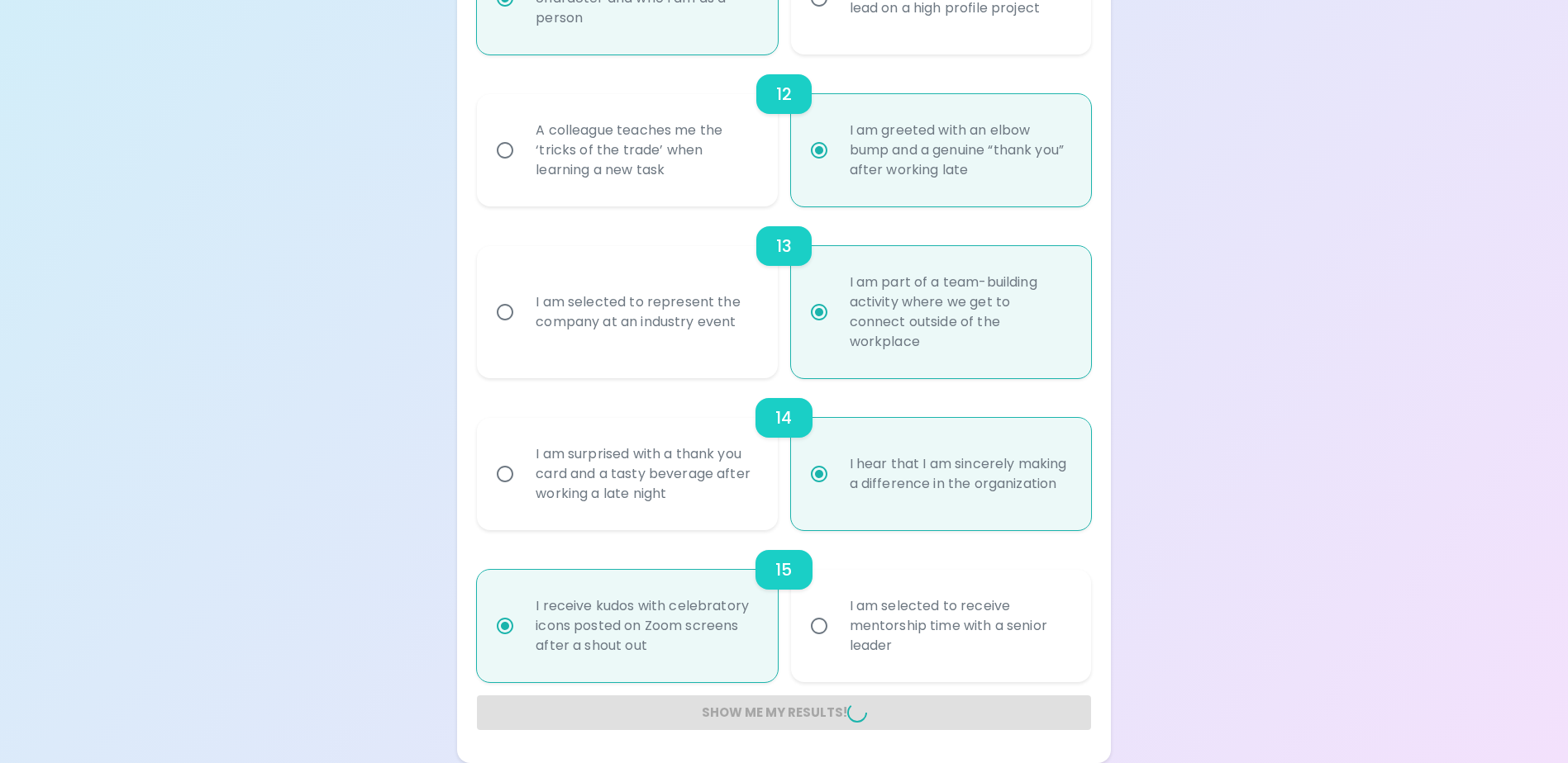
radio input "false"
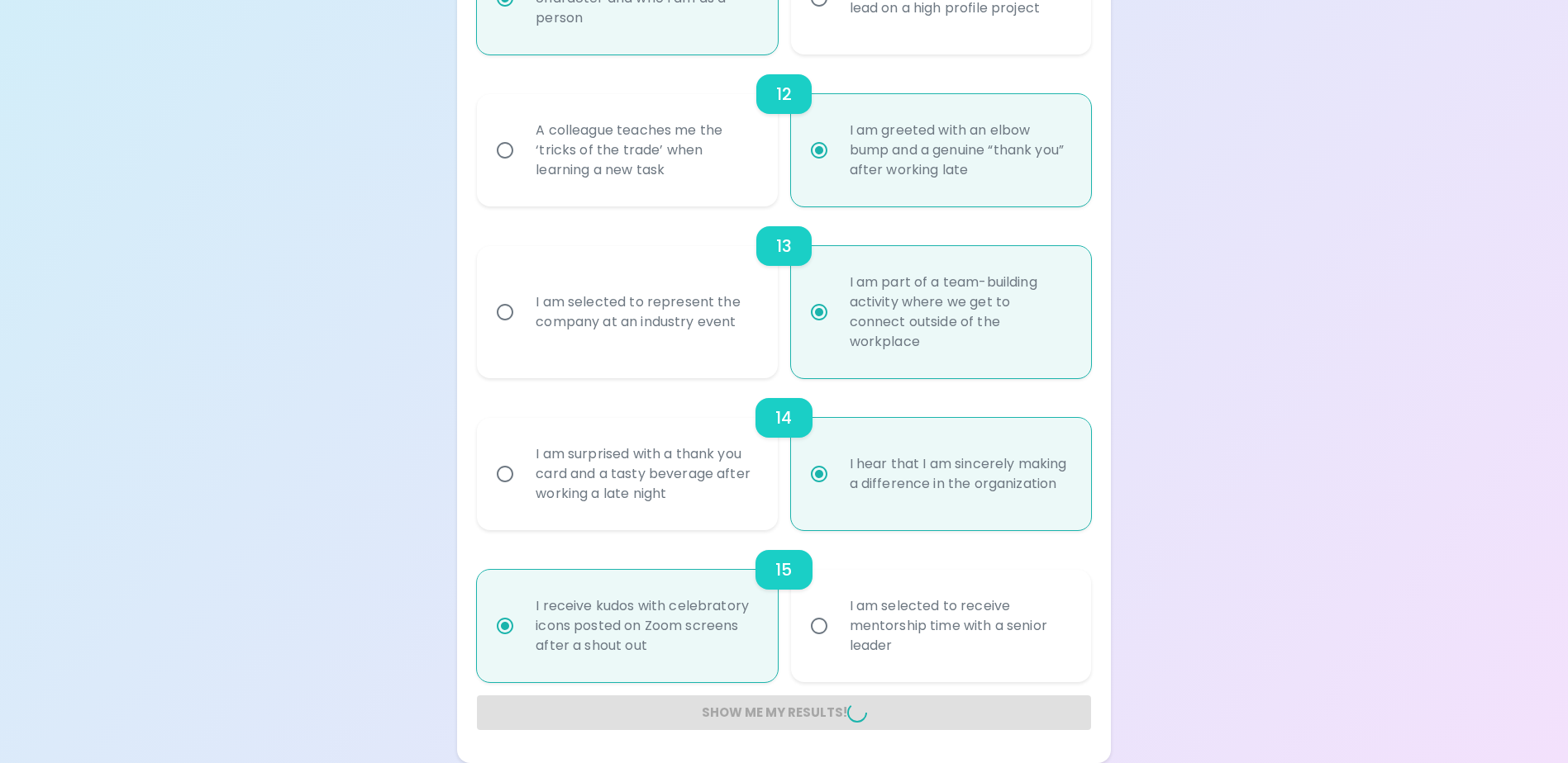
radio input "false"
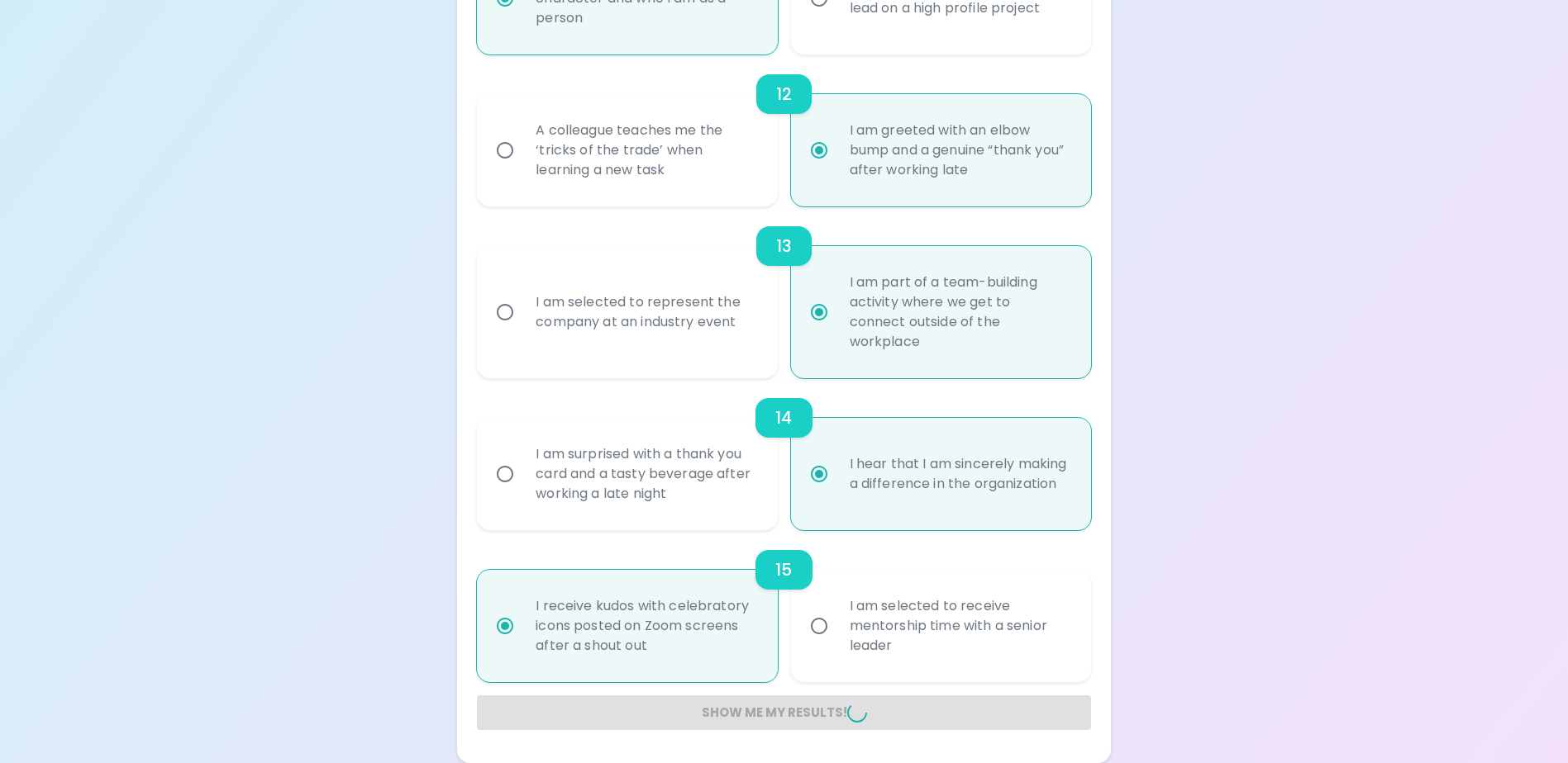
radio input "false"
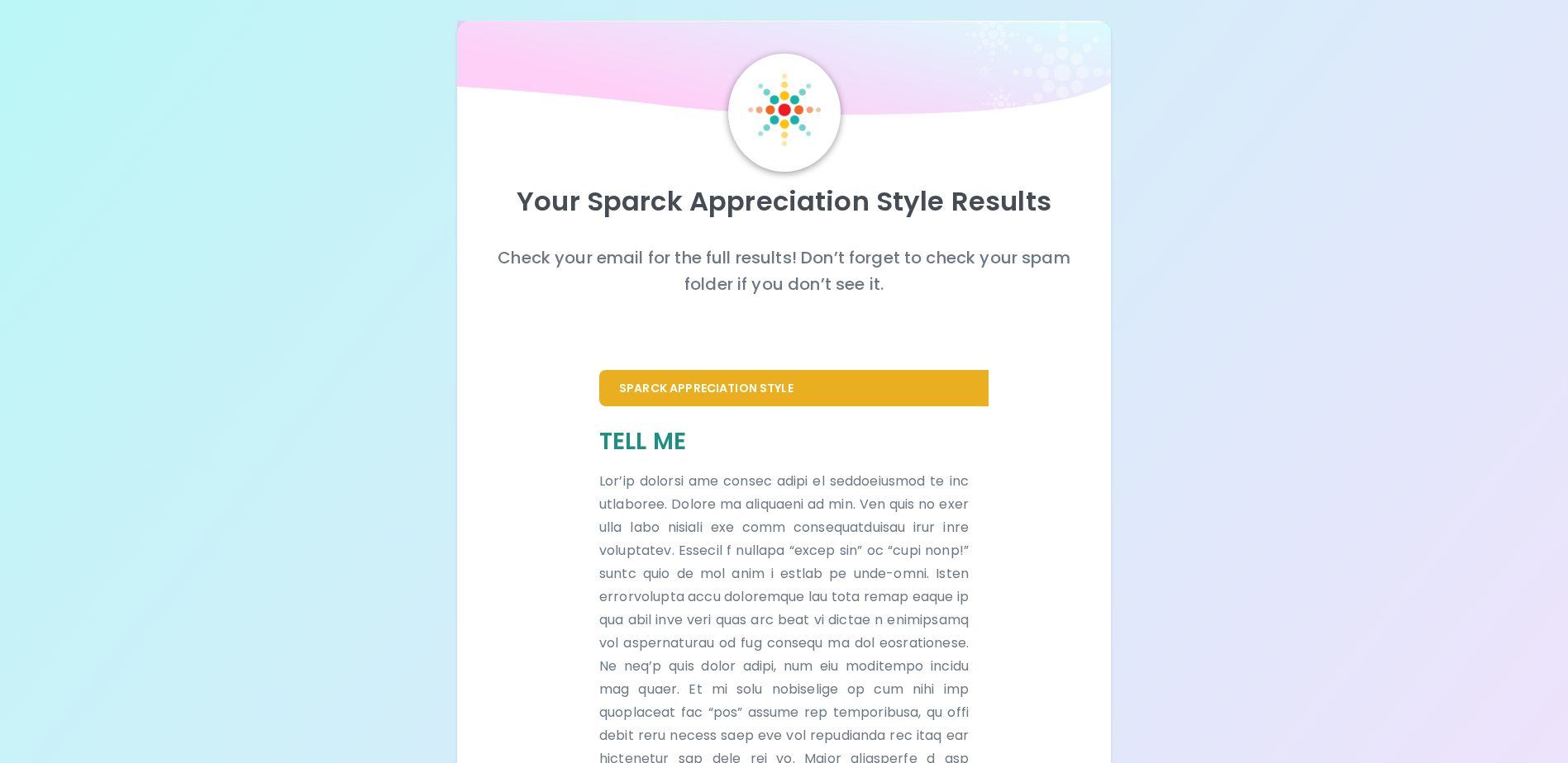
scroll to position [300, 0]
